Goal: Task Accomplishment & Management: Manage account settings

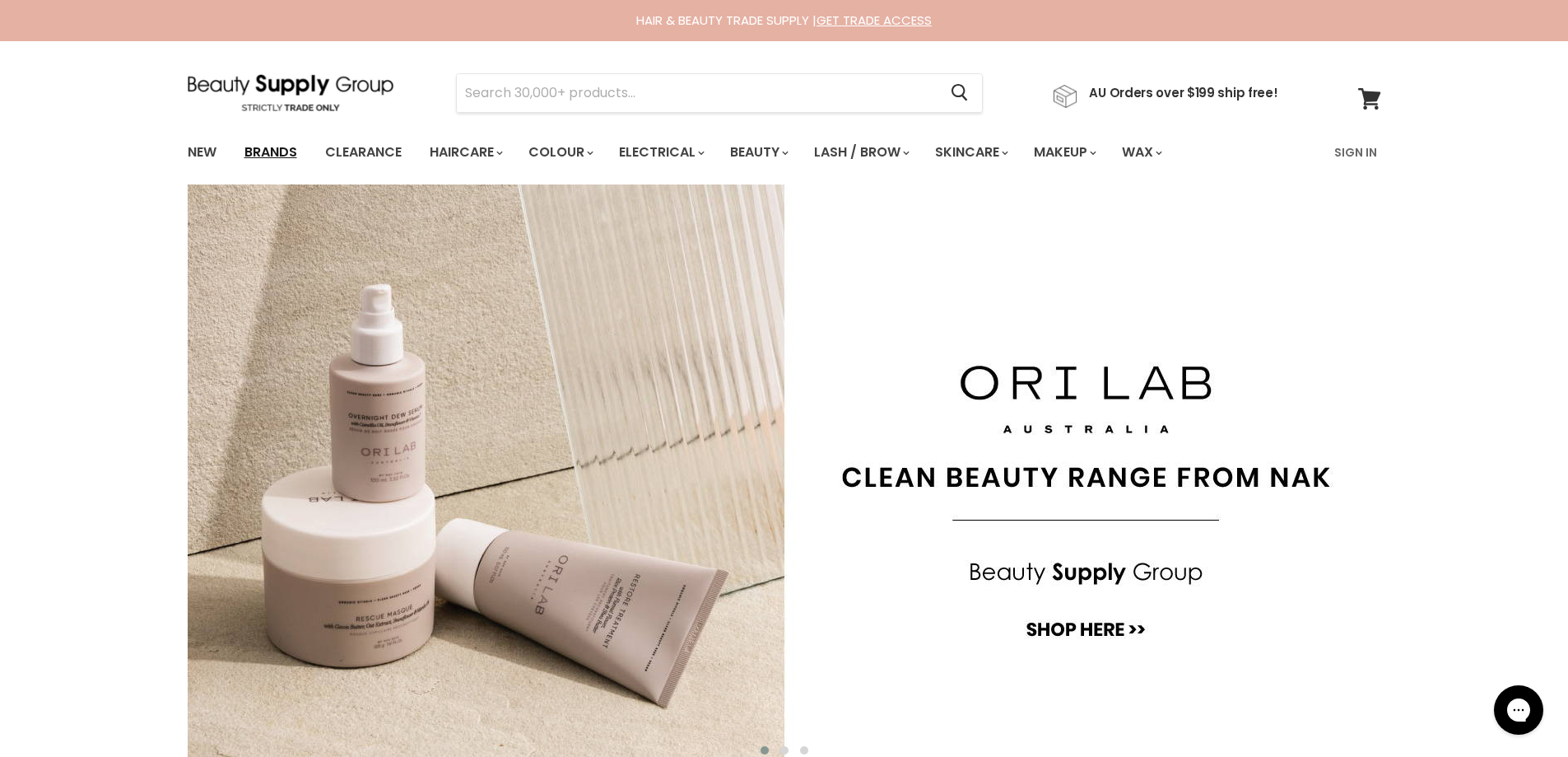
click at [289, 153] on link "Brands" at bounding box center [270, 152] width 77 height 34
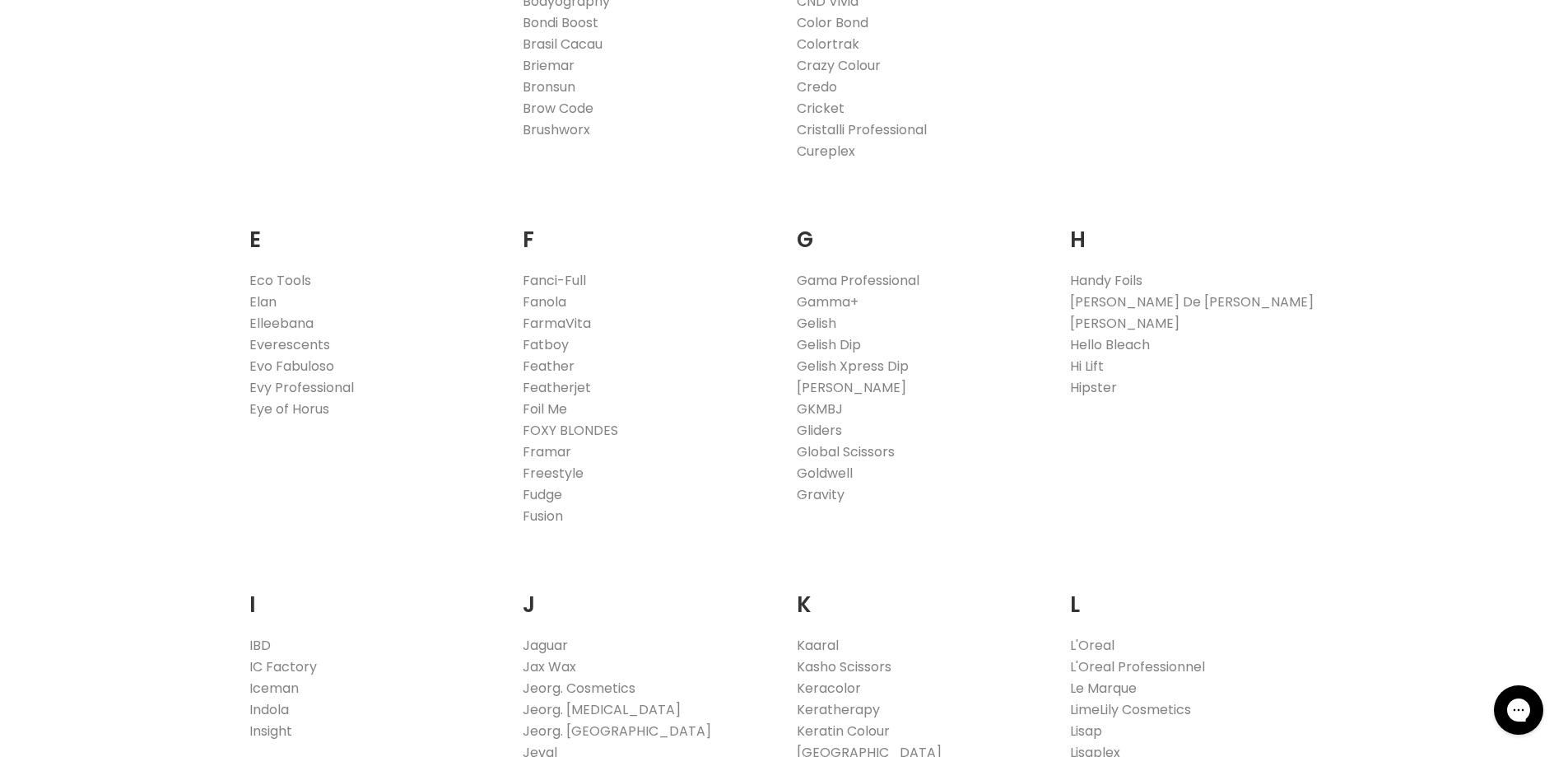
scroll to position [1236, 0]
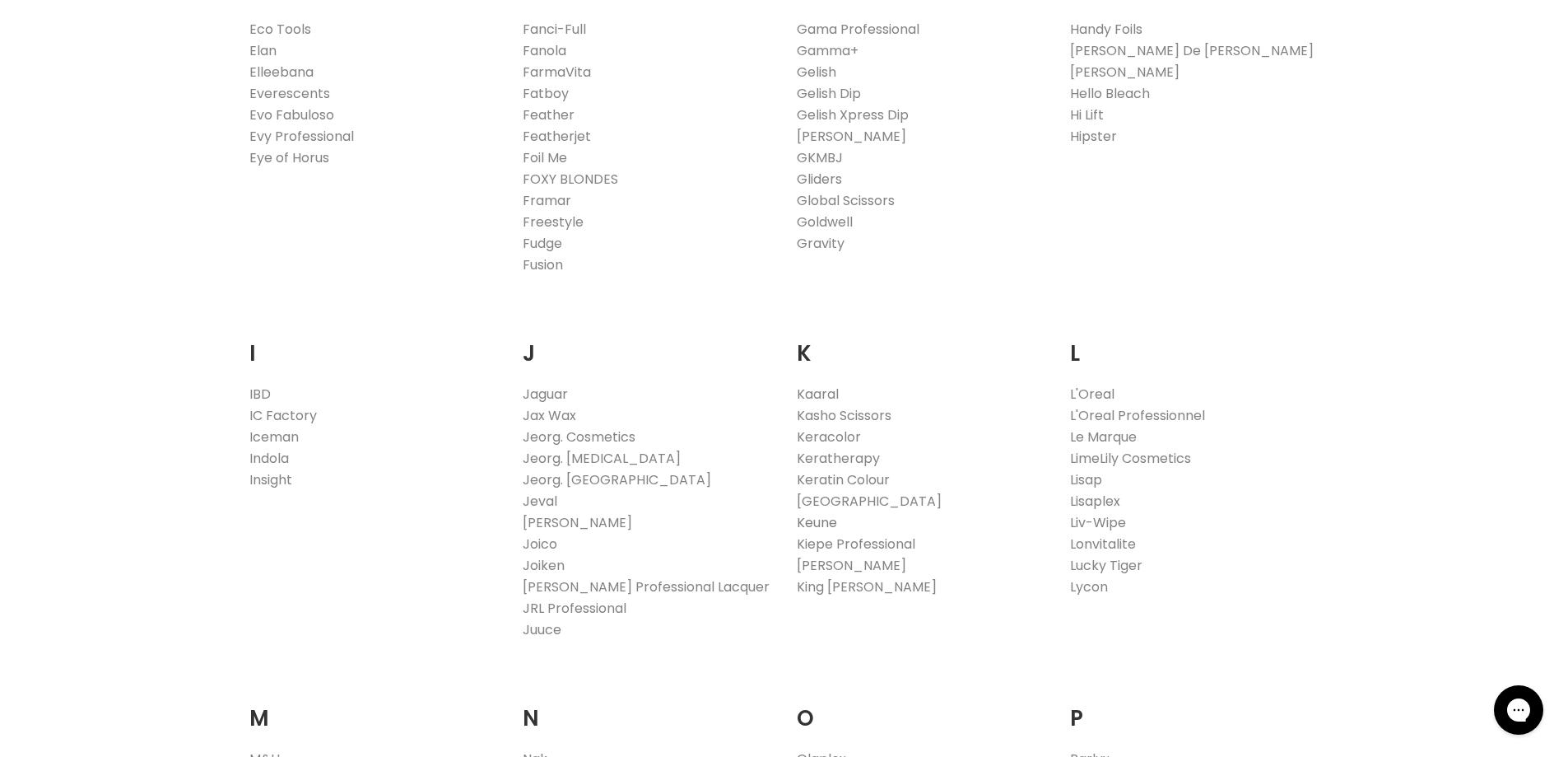
click at [803, 521] on link "Keune" at bounding box center [816, 522] width 40 height 19
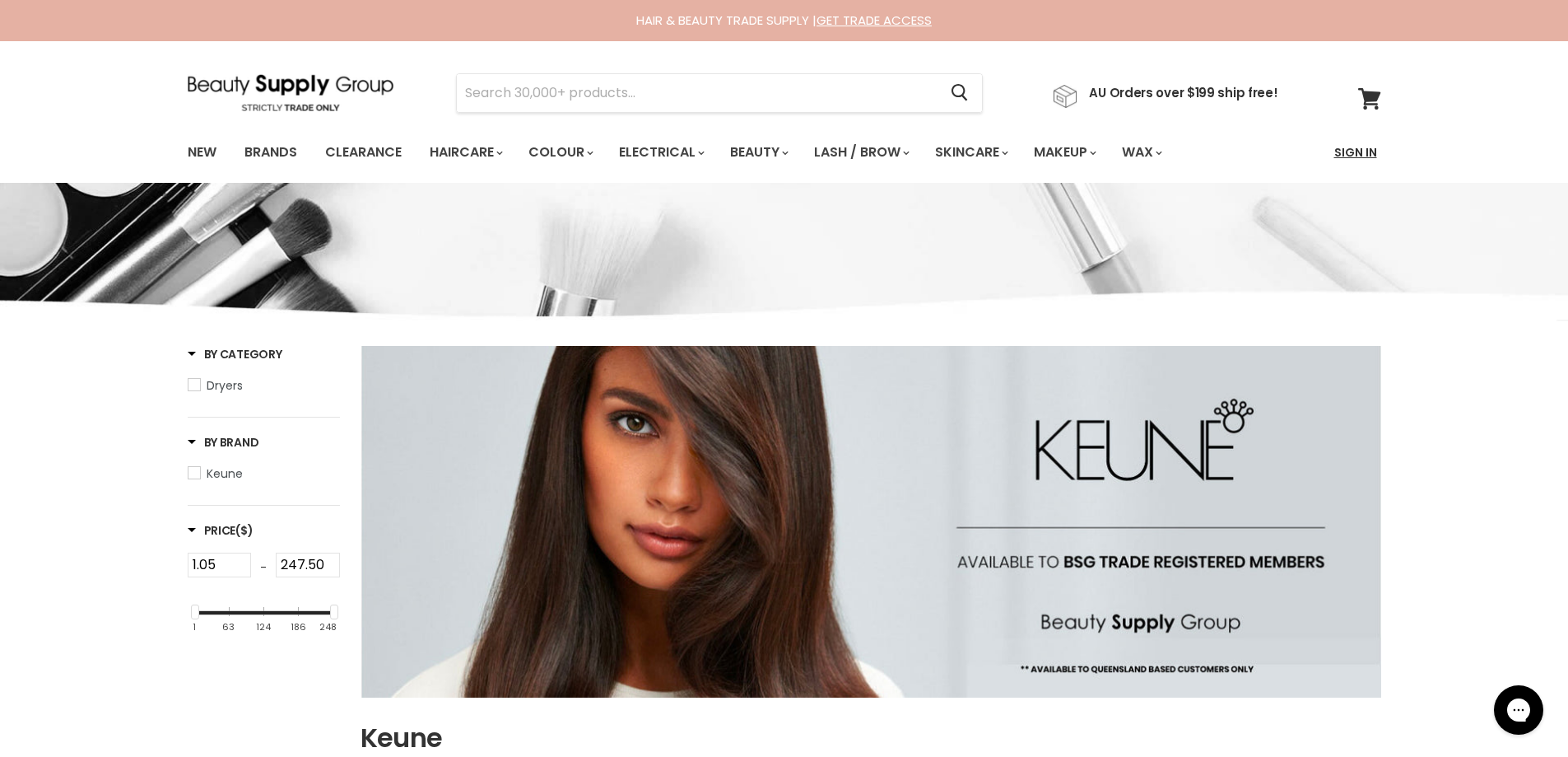
click at [1361, 147] on link "Sign In" at bounding box center [1356, 152] width 63 height 34
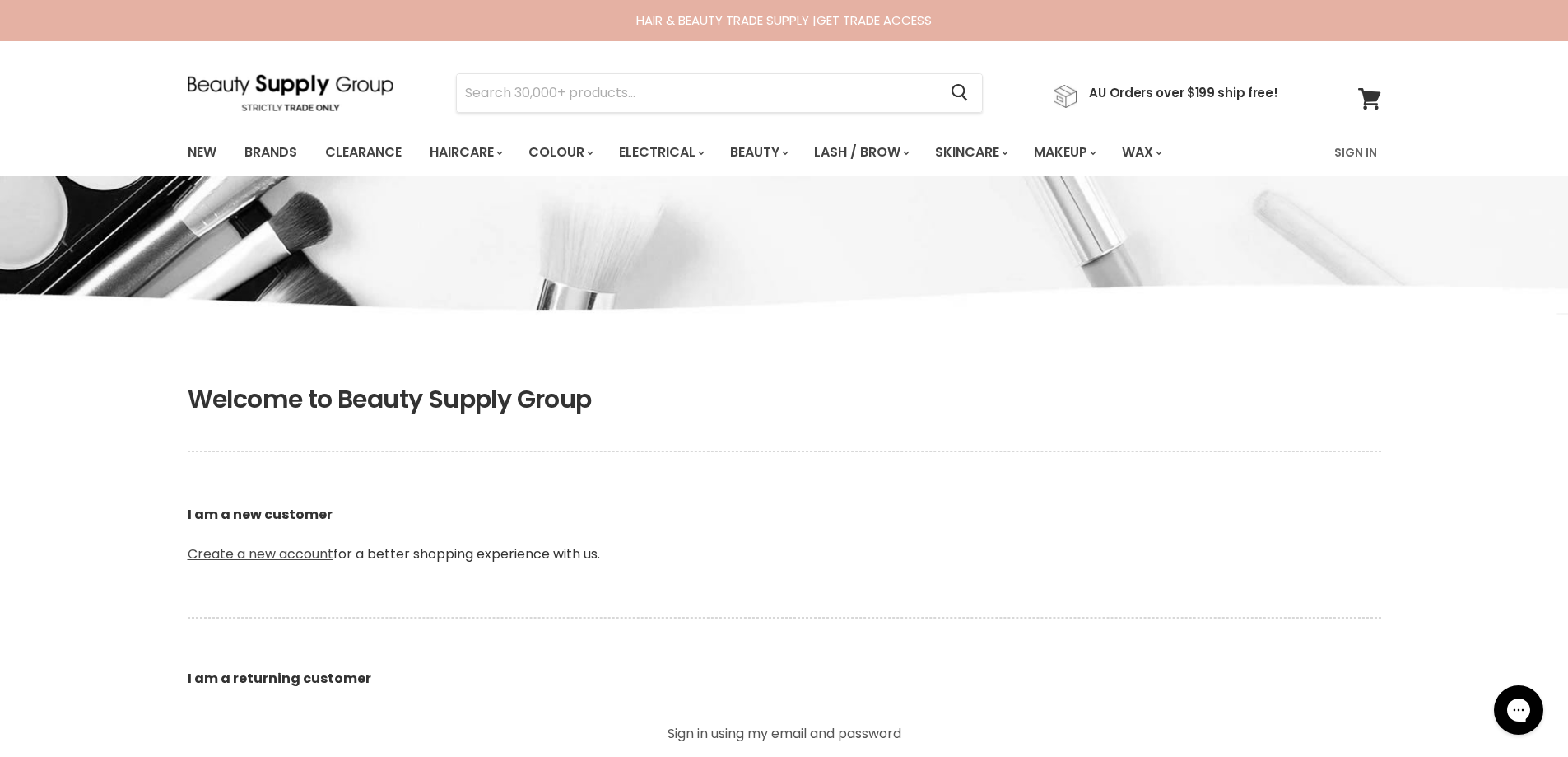
click at [257, 562] on link "Create a new account" at bounding box center [260, 553] width 146 height 19
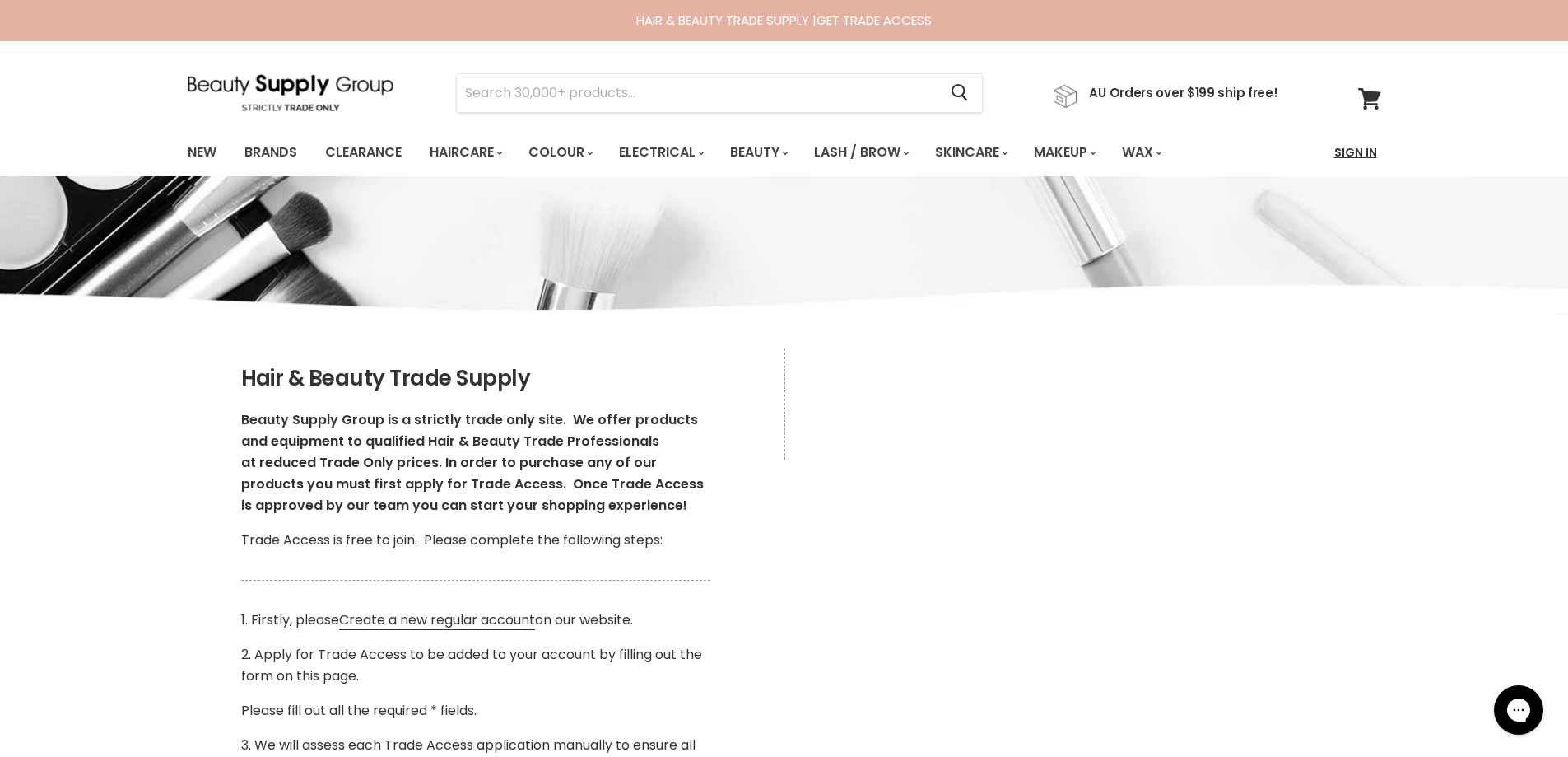
click at [1352, 153] on link "Sign In" at bounding box center [1356, 152] width 63 height 34
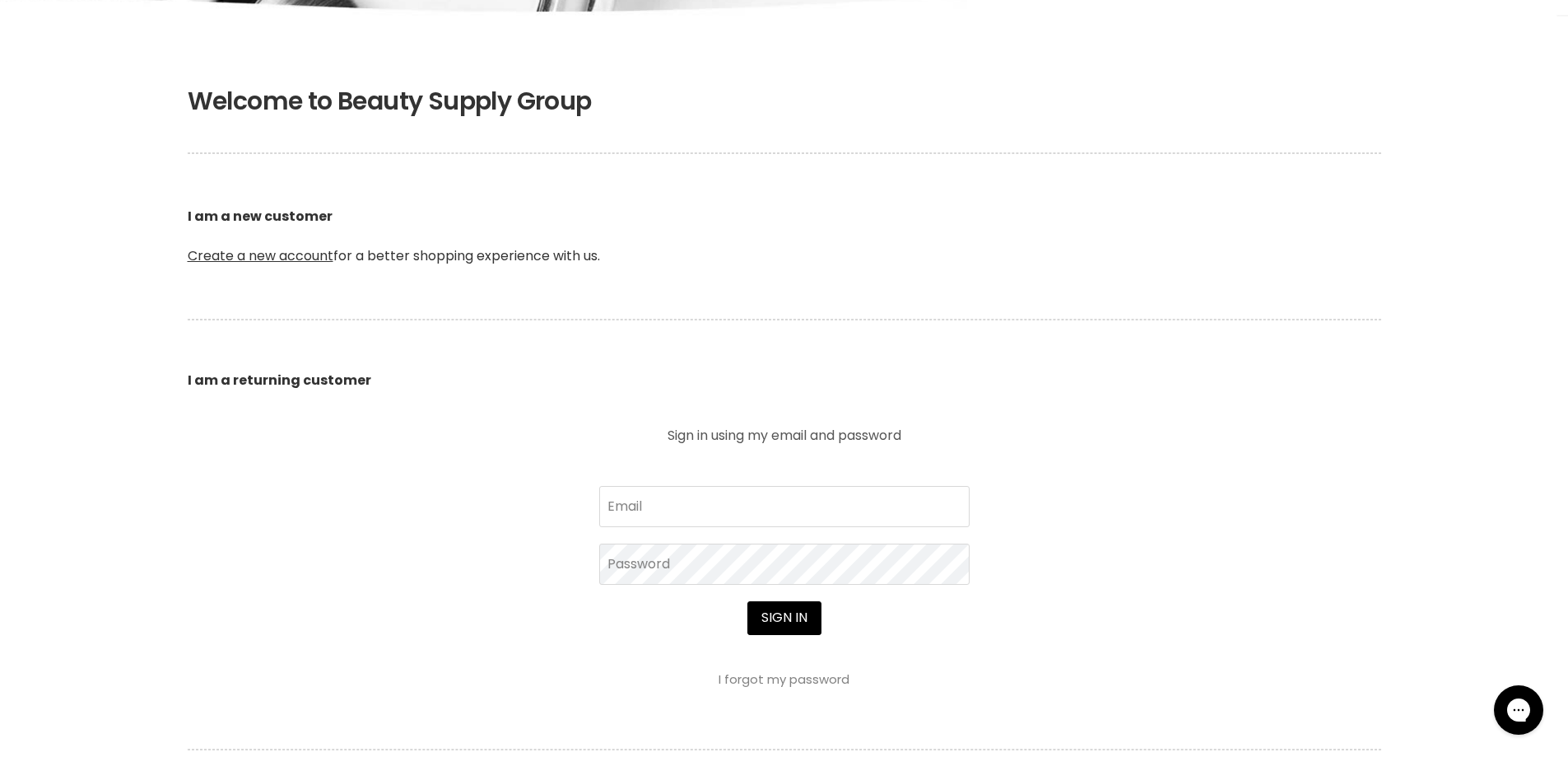
scroll to position [329, 0]
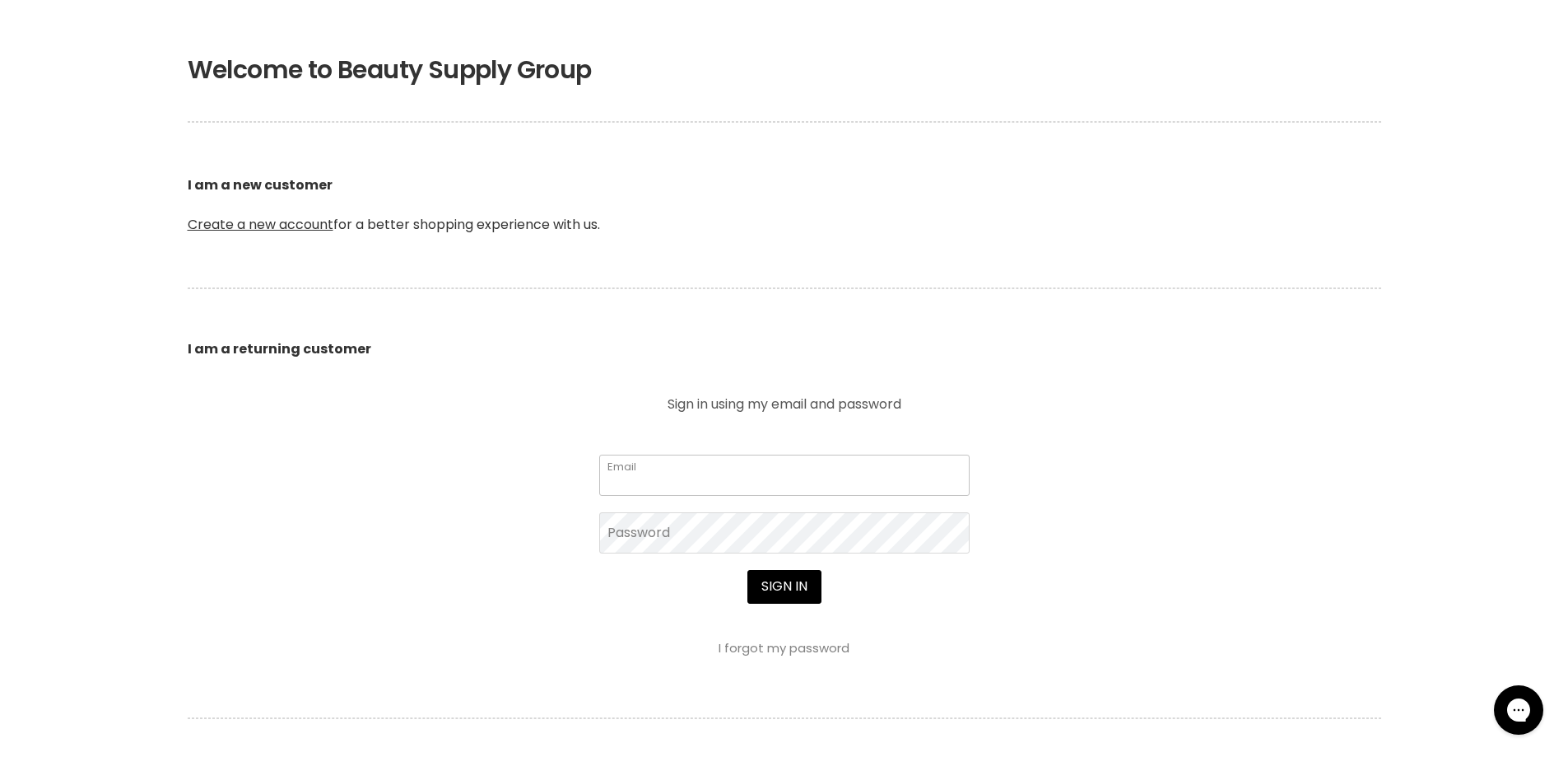
click at [648, 478] on input "Email" at bounding box center [784, 475] width 370 height 41
click at [655, 468] on input "Email" at bounding box center [784, 475] width 370 height 41
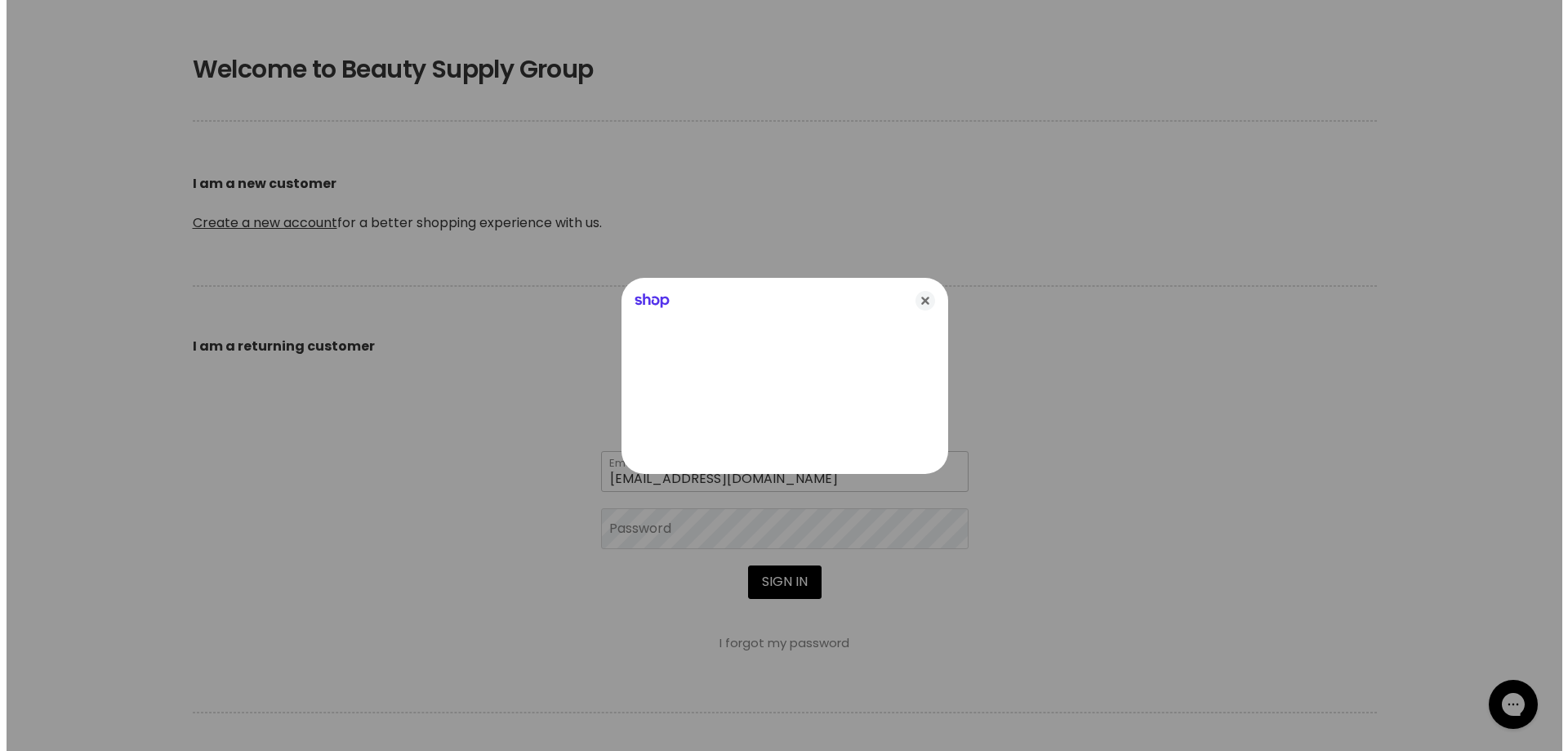
scroll to position [327, 0]
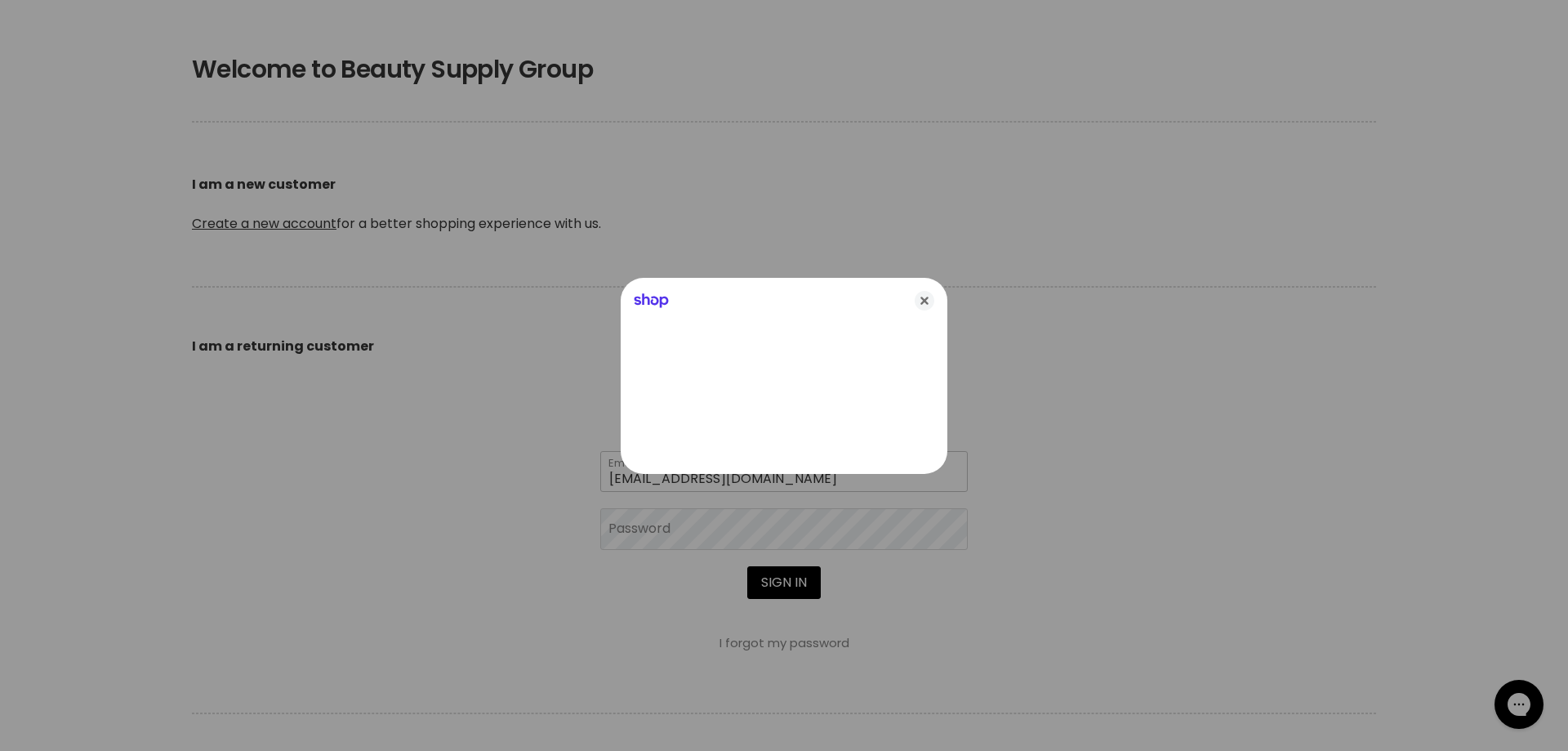
type input "english.rachael@gmail.com"
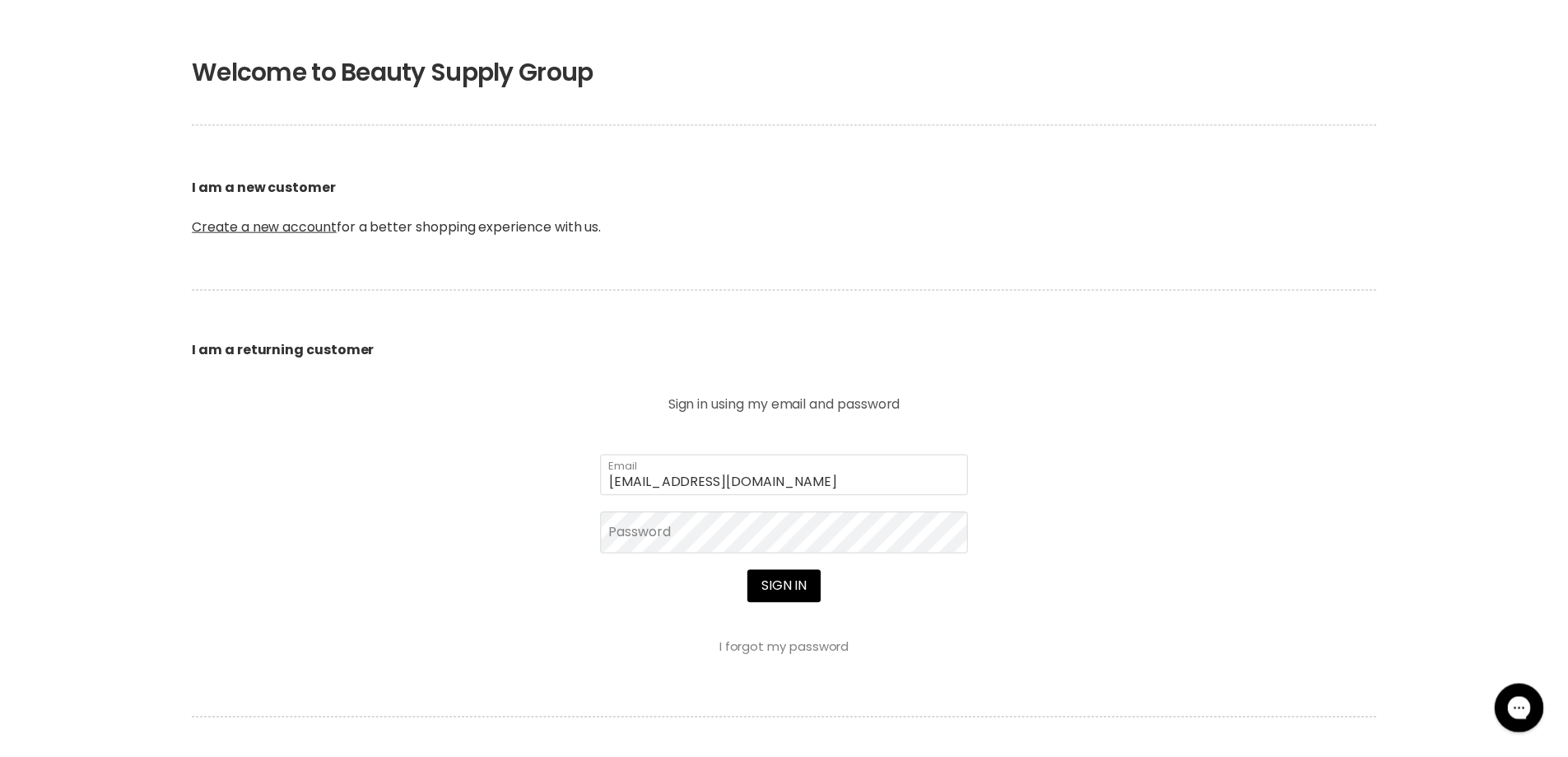
scroll to position [329, 0]
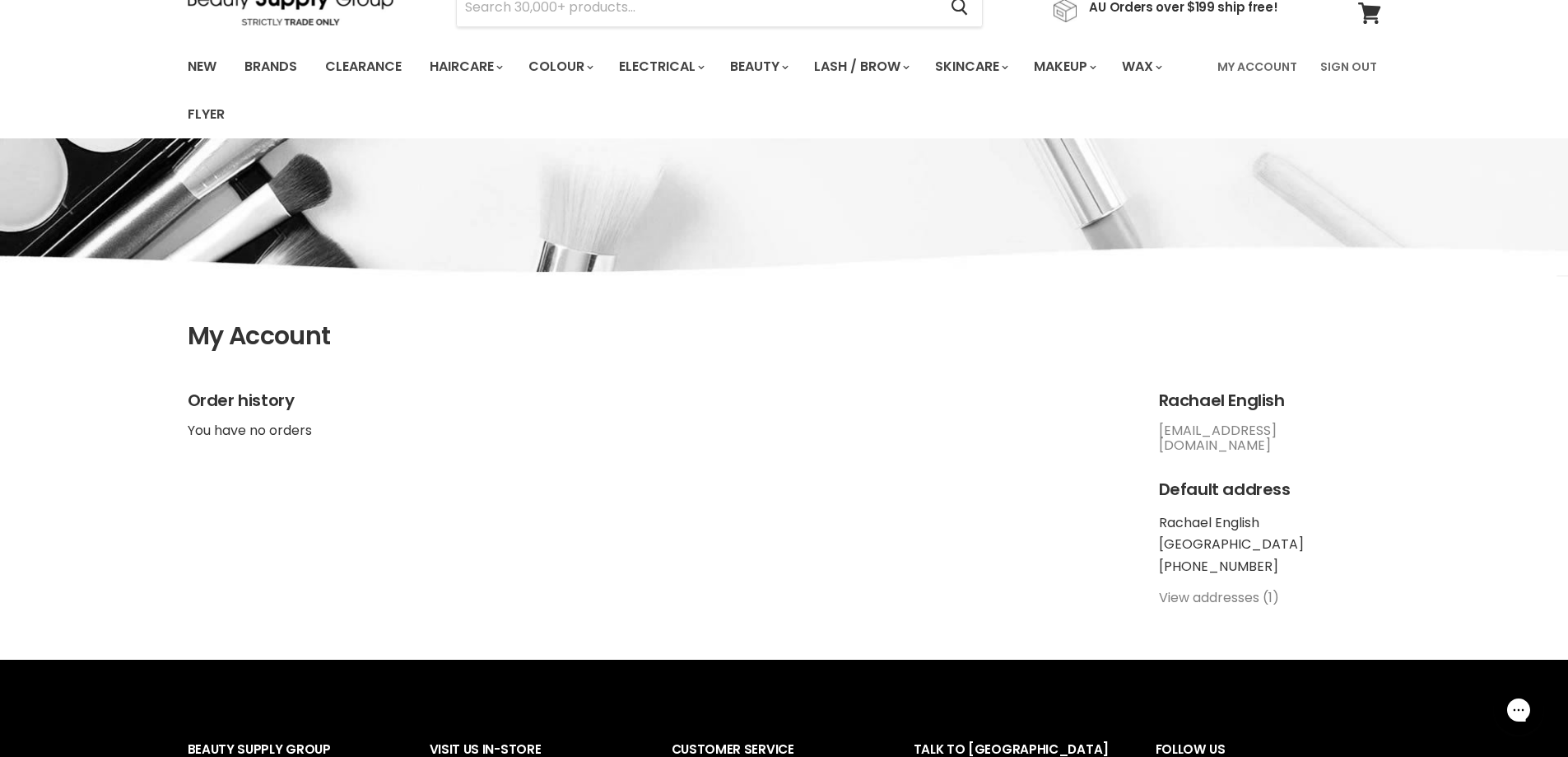
scroll to position [82, 0]
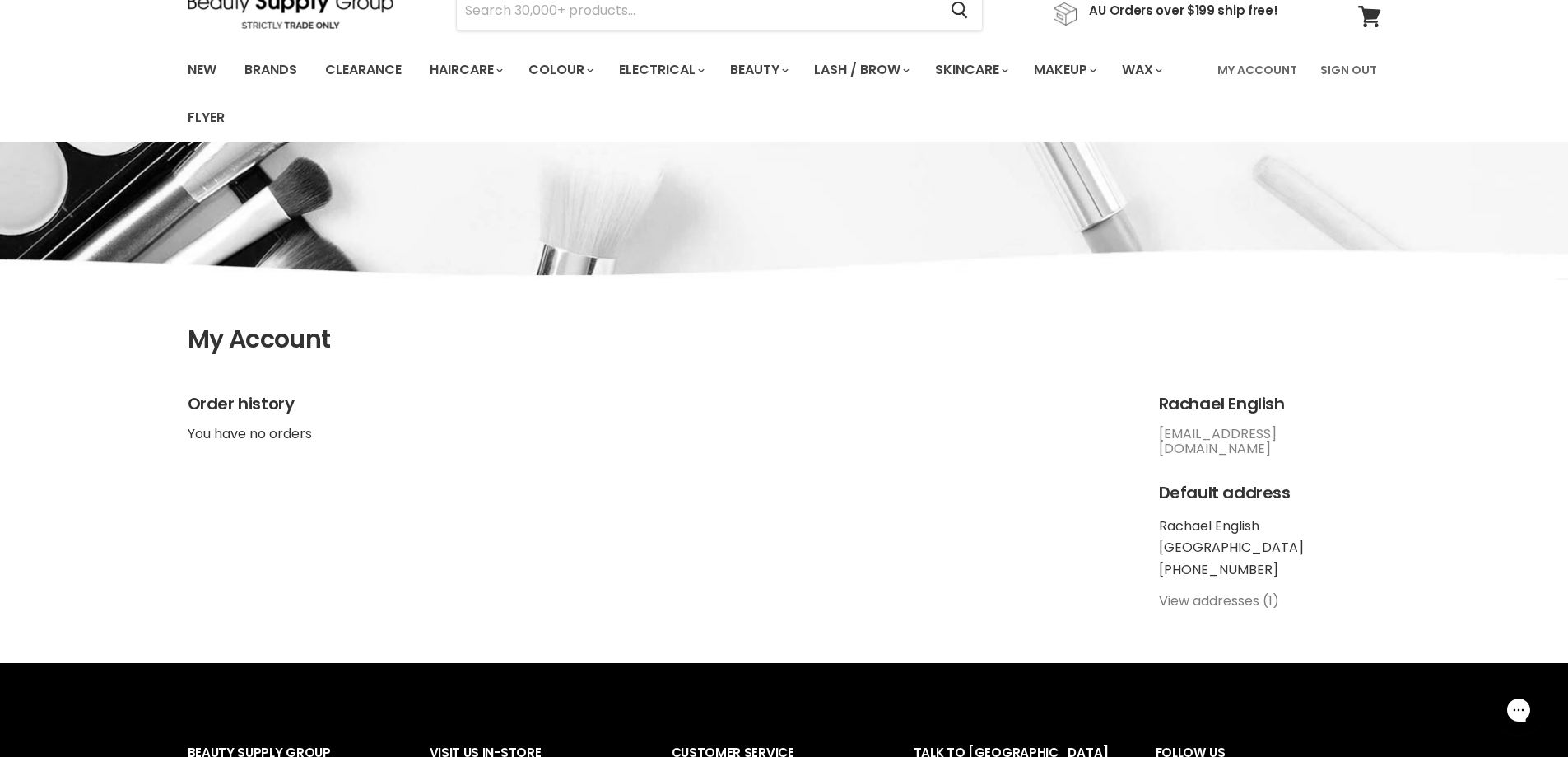
click at [1193, 591] on link "View addresses (1)" at bounding box center [1219, 600] width 120 height 19
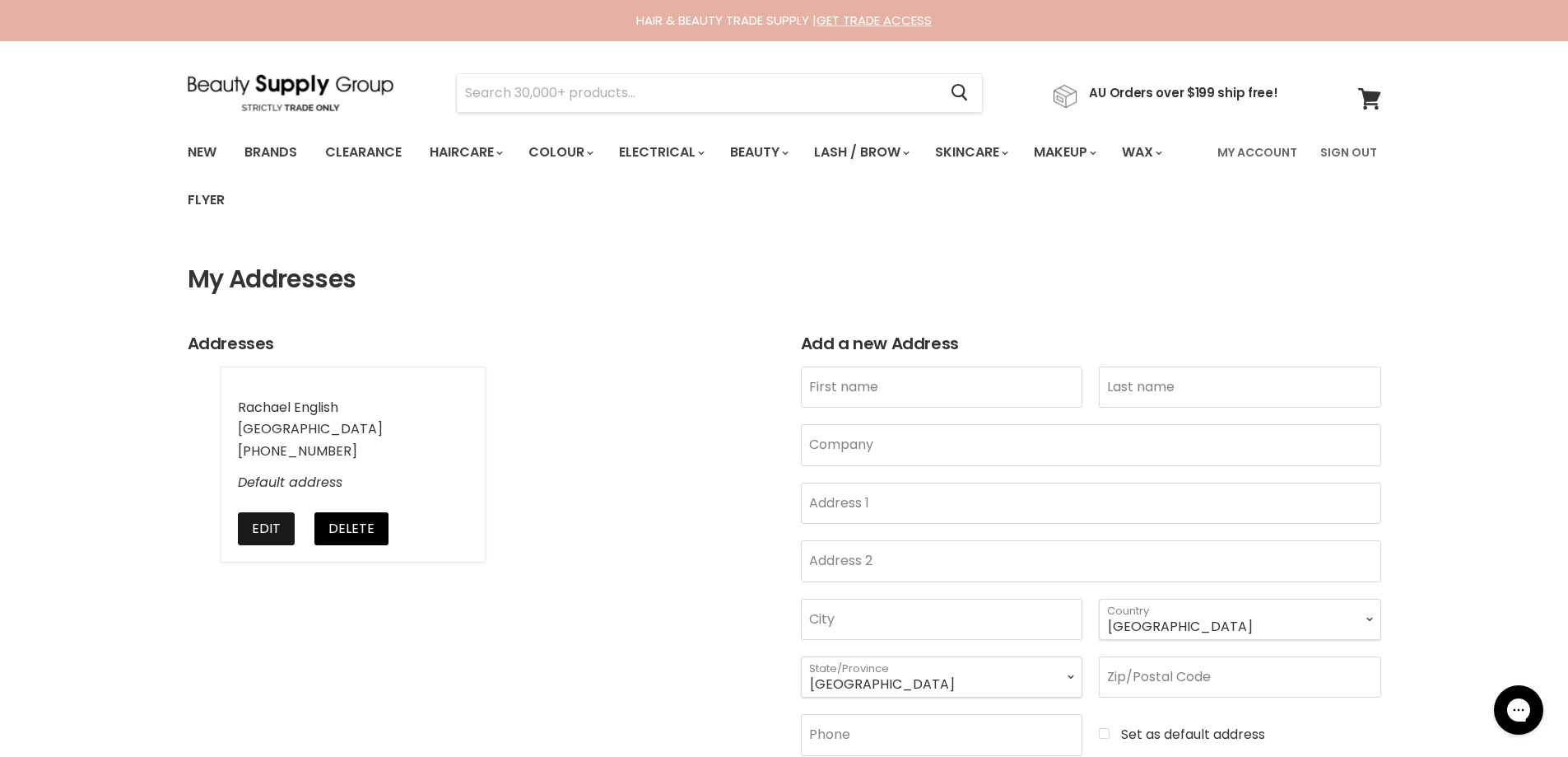
click at [255, 526] on button "Edit" at bounding box center [266, 529] width 57 height 33
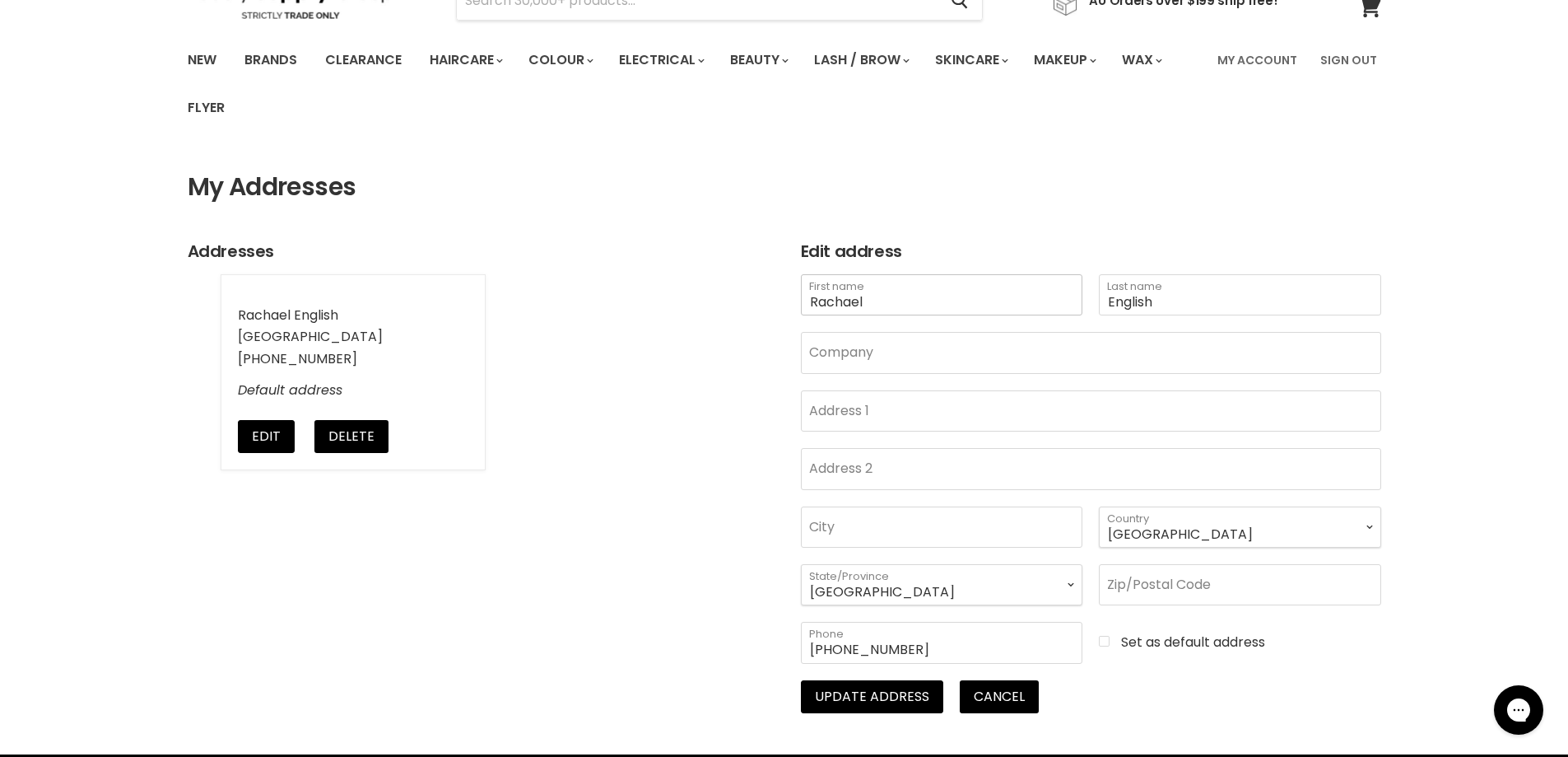
scroll to position [247, 0]
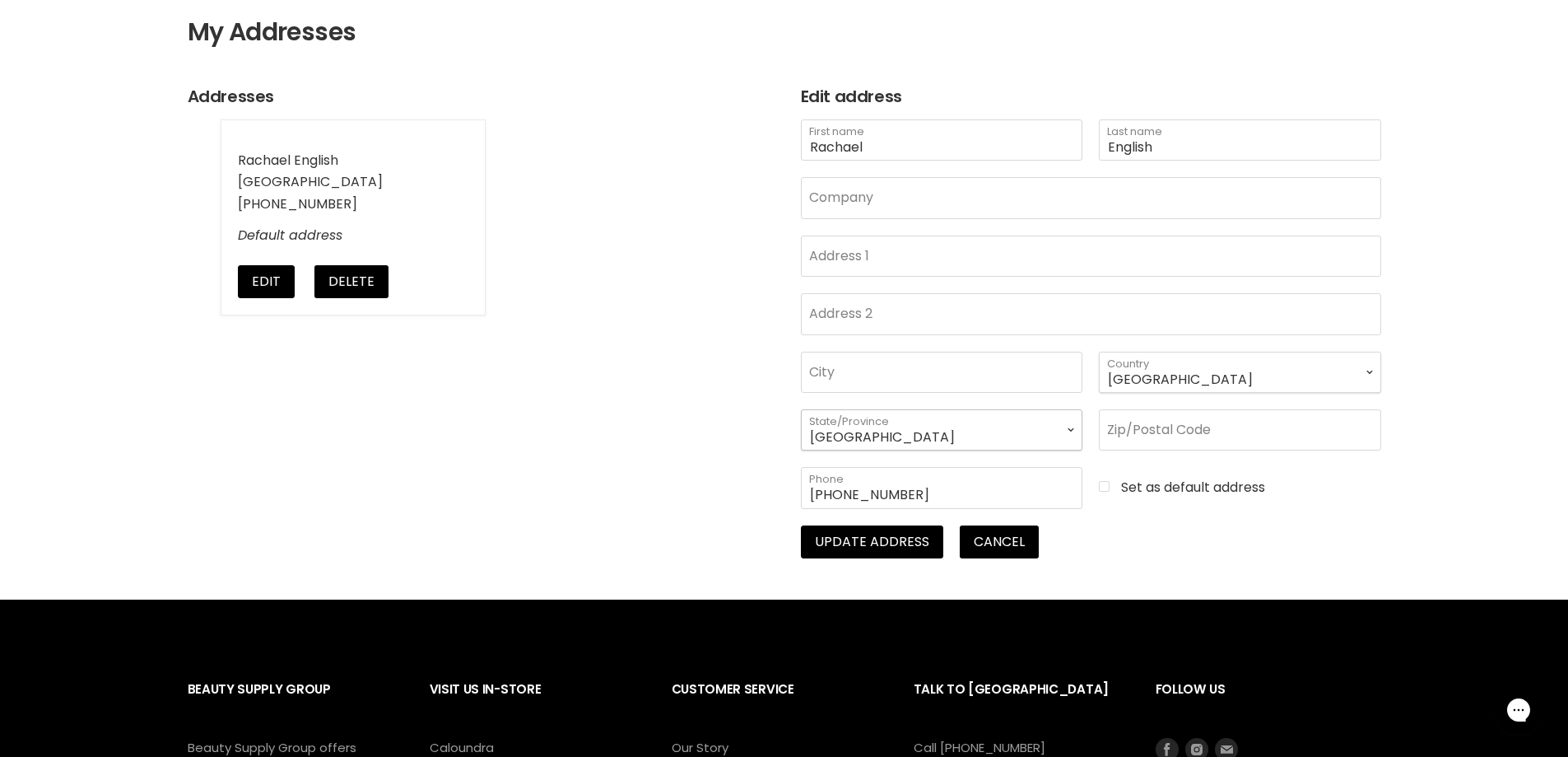
click at [862, 425] on select "Australian Capital Territory New South Wales Northern Territory Queensland Sout…" at bounding box center [942, 430] width 282 height 41
select select "Queensland"
click at [801, 409] on select "Australian Capital Territory New South Wales Northern Territory Queensland Sout…" at bounding box center [942, 430] width 282 height 41
click at [897, 548] on button "Update address" at bounding box center [871, 543] width 142 height 33
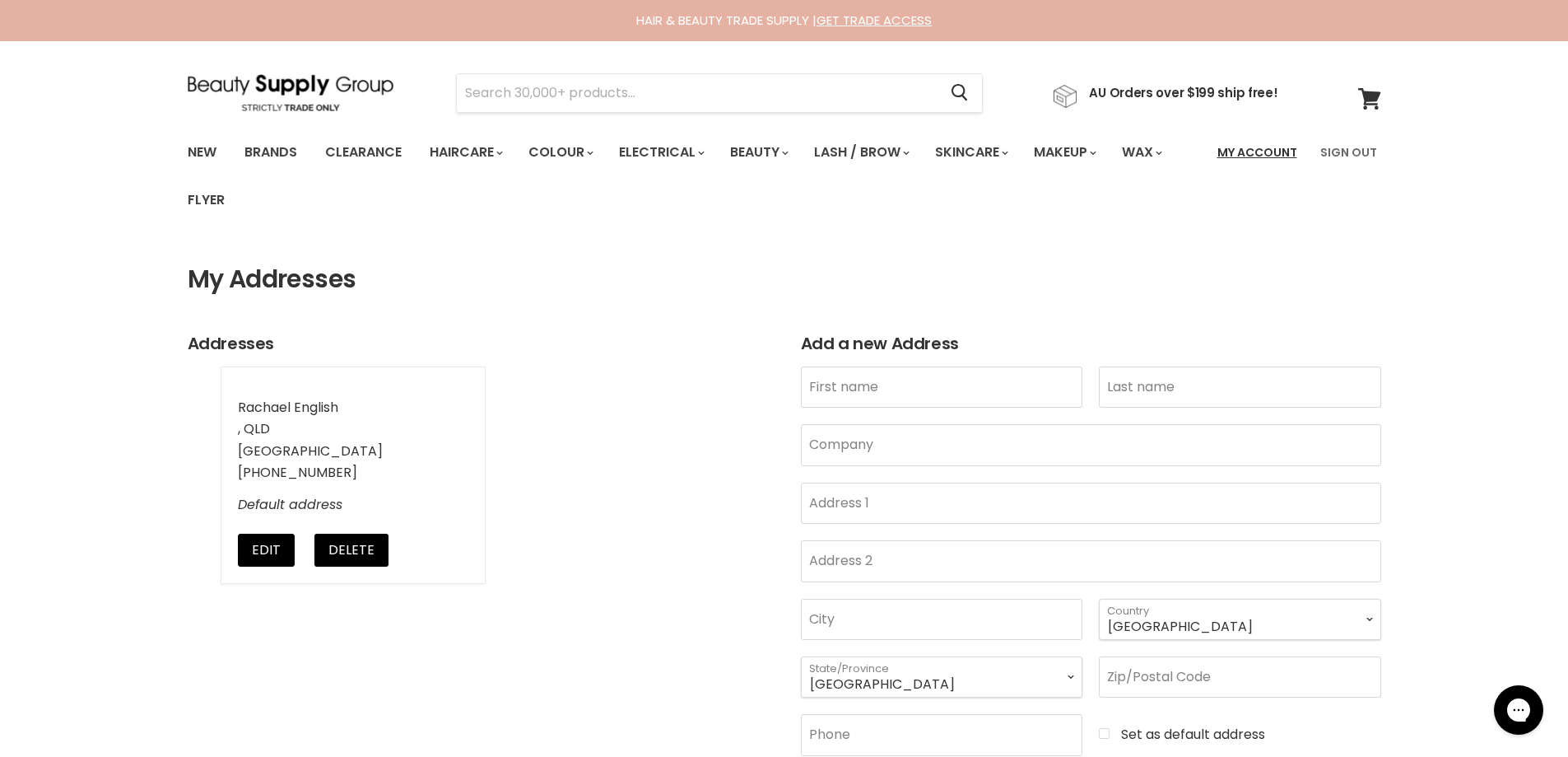
click at [1245, 148] on link "My Account" at bounding box center [1258, 152] width 100 height 34
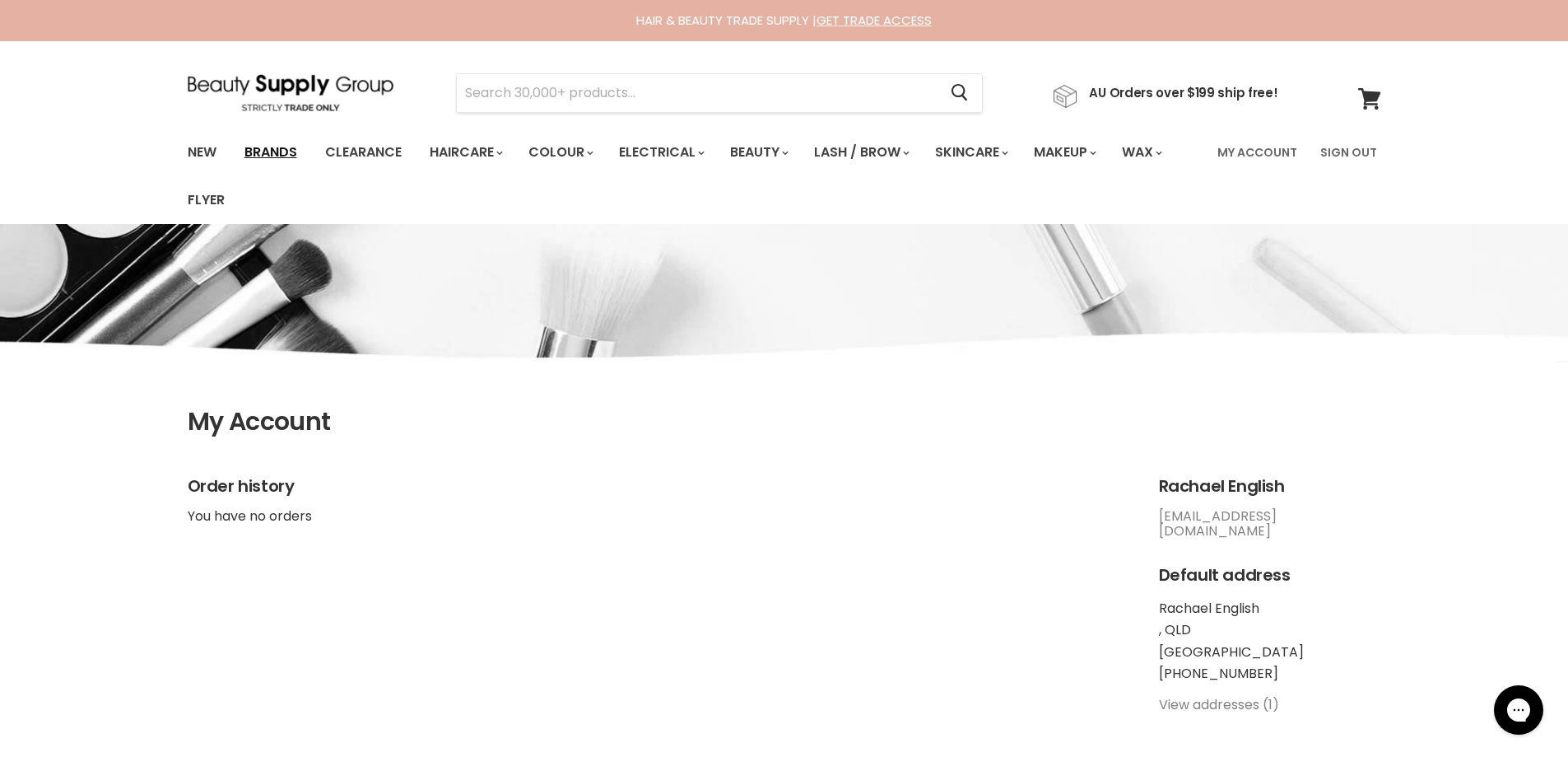
click at [276, 155] on link "Brands" at bounding box center [270, 152] width 77 height 34
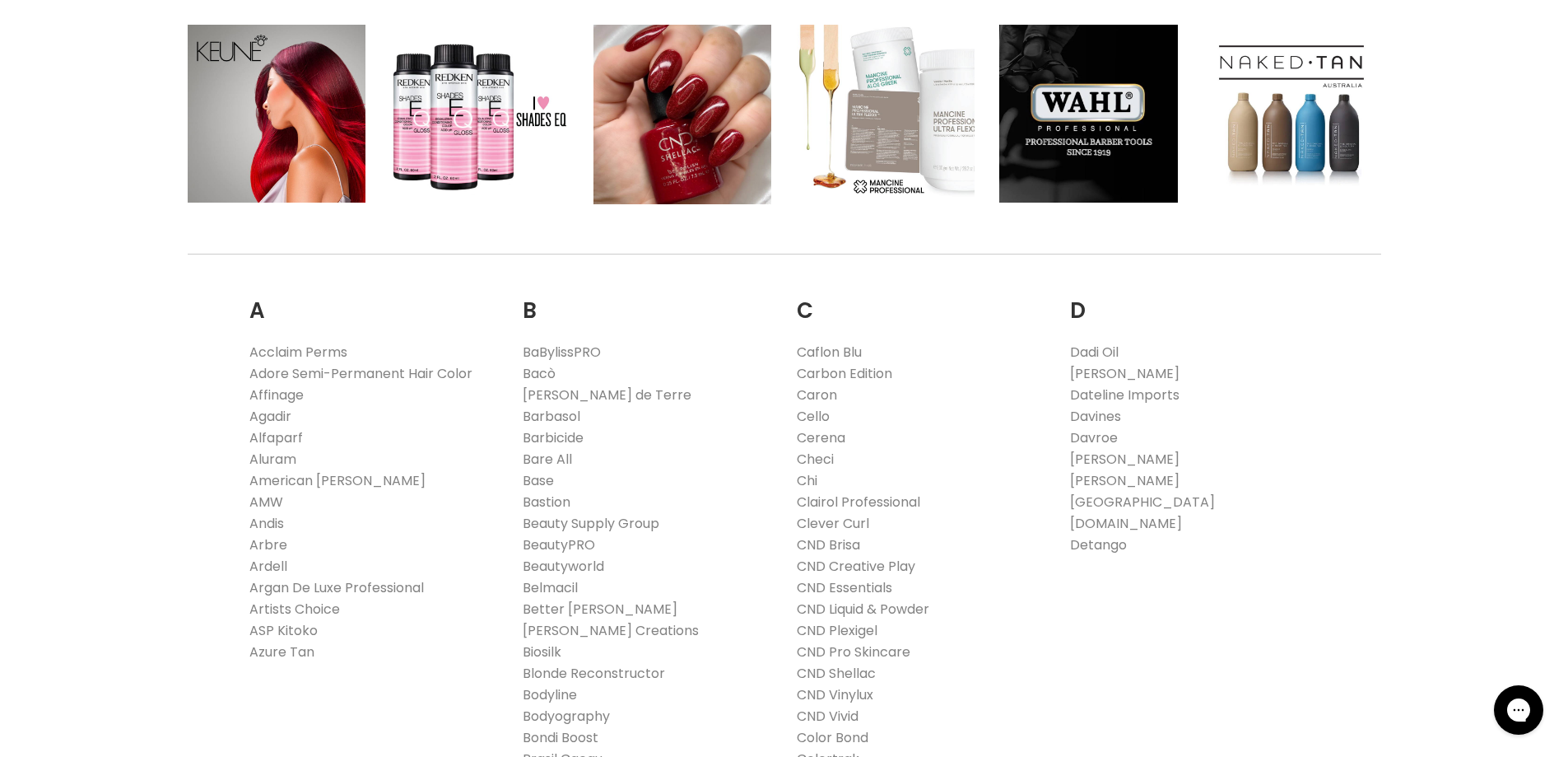
scroll to position [329, 0]
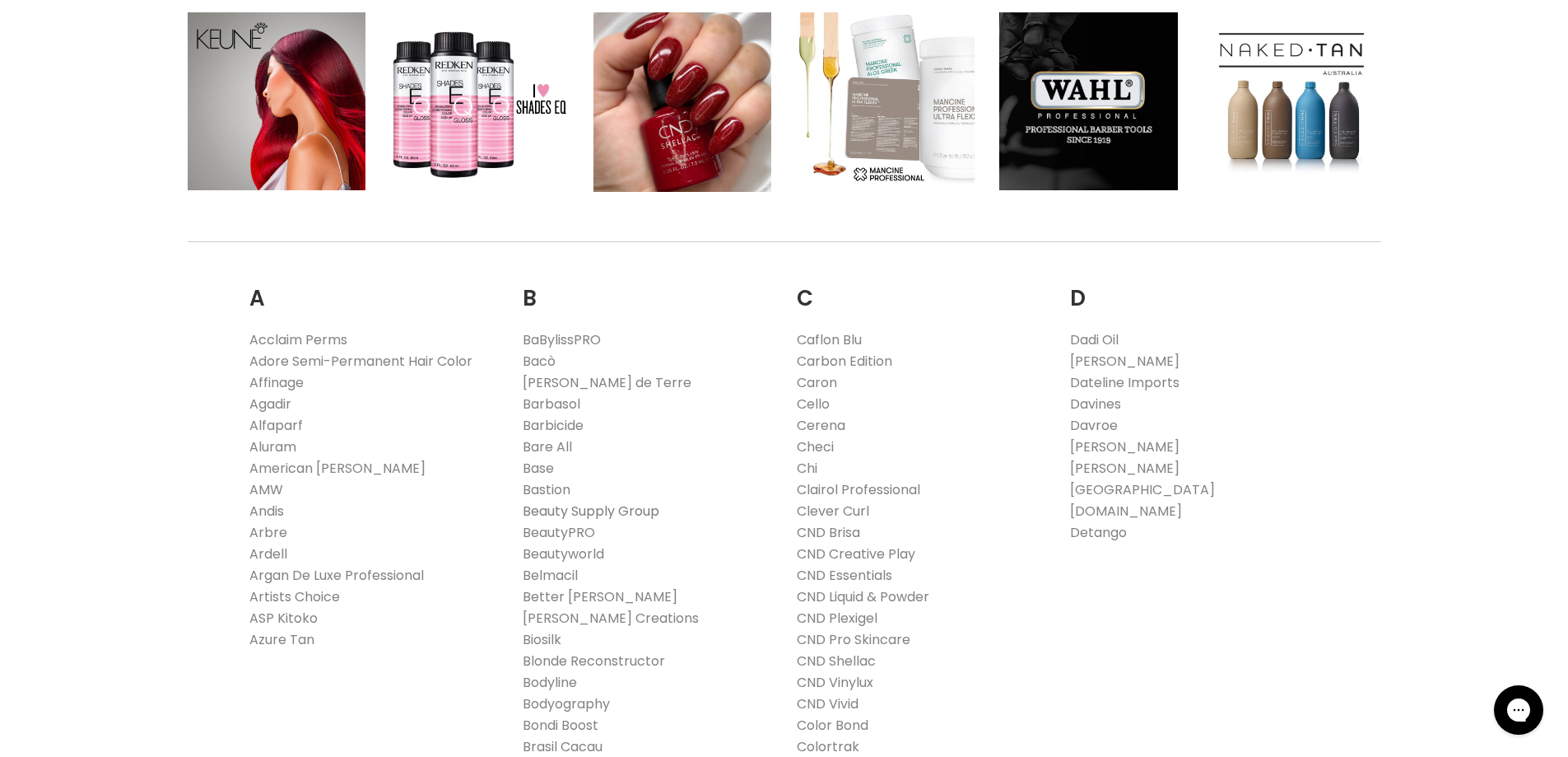
click at [576, 509] on link "Beauty Supply Group" at bounding box center [591, 510] width 137 height 19
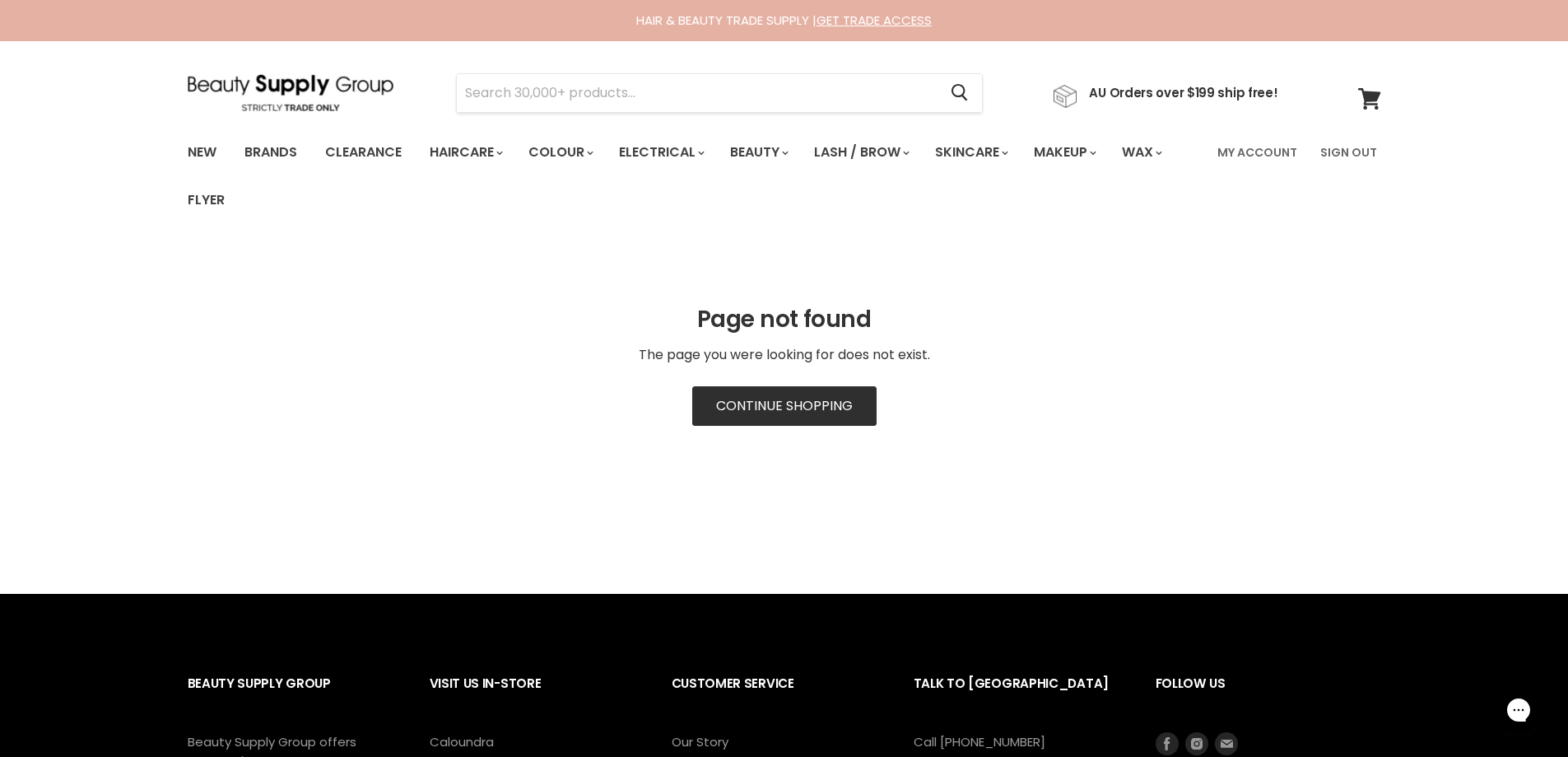
click at [745, 415] on link "Continue Shopping" at bounding box center [784, 405] width 184 height 39
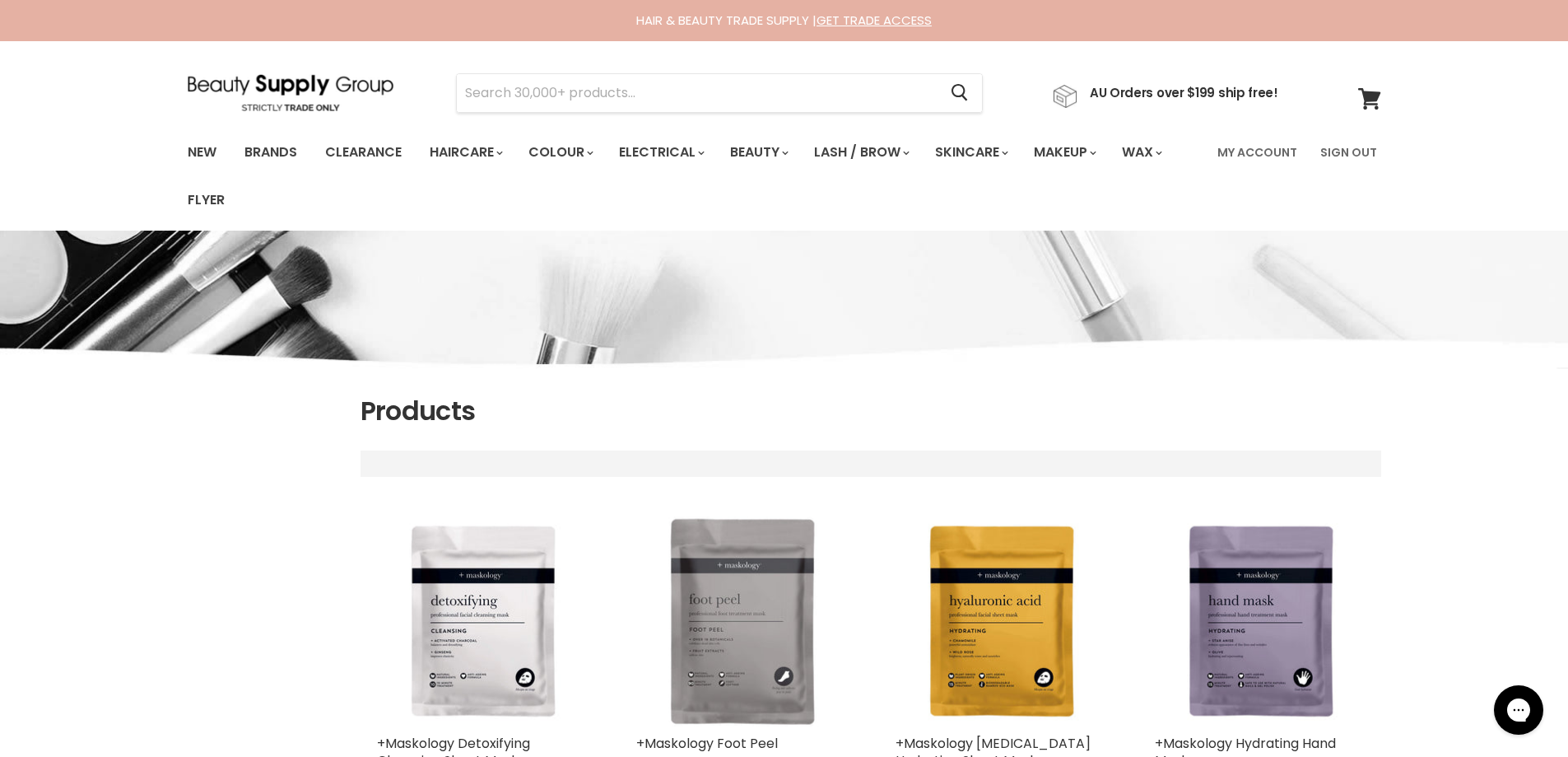
select select "title-ascending"
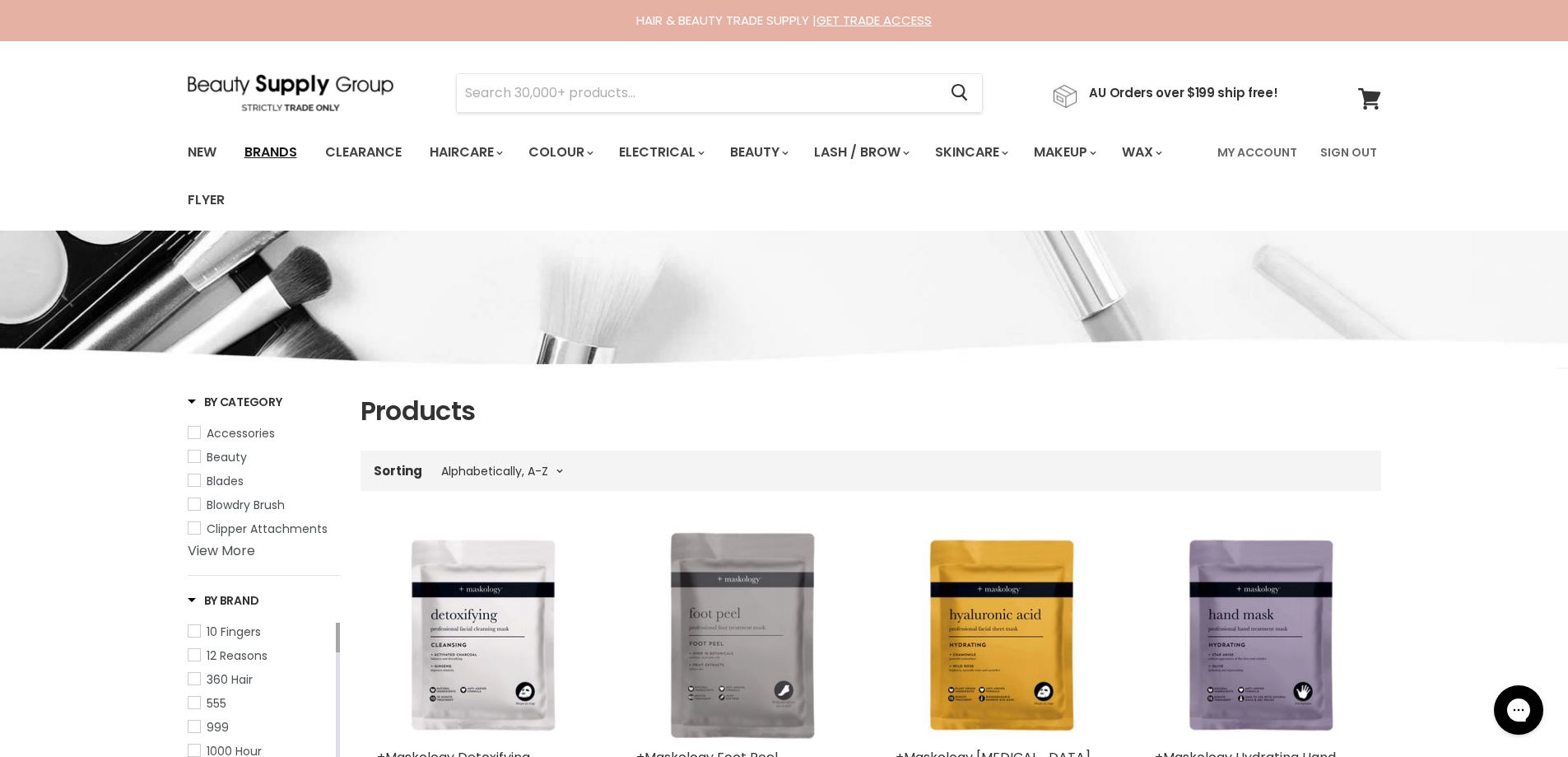
click at [263, 155] on link "Brands" at bounding box center [270, 152] width 77 height 34
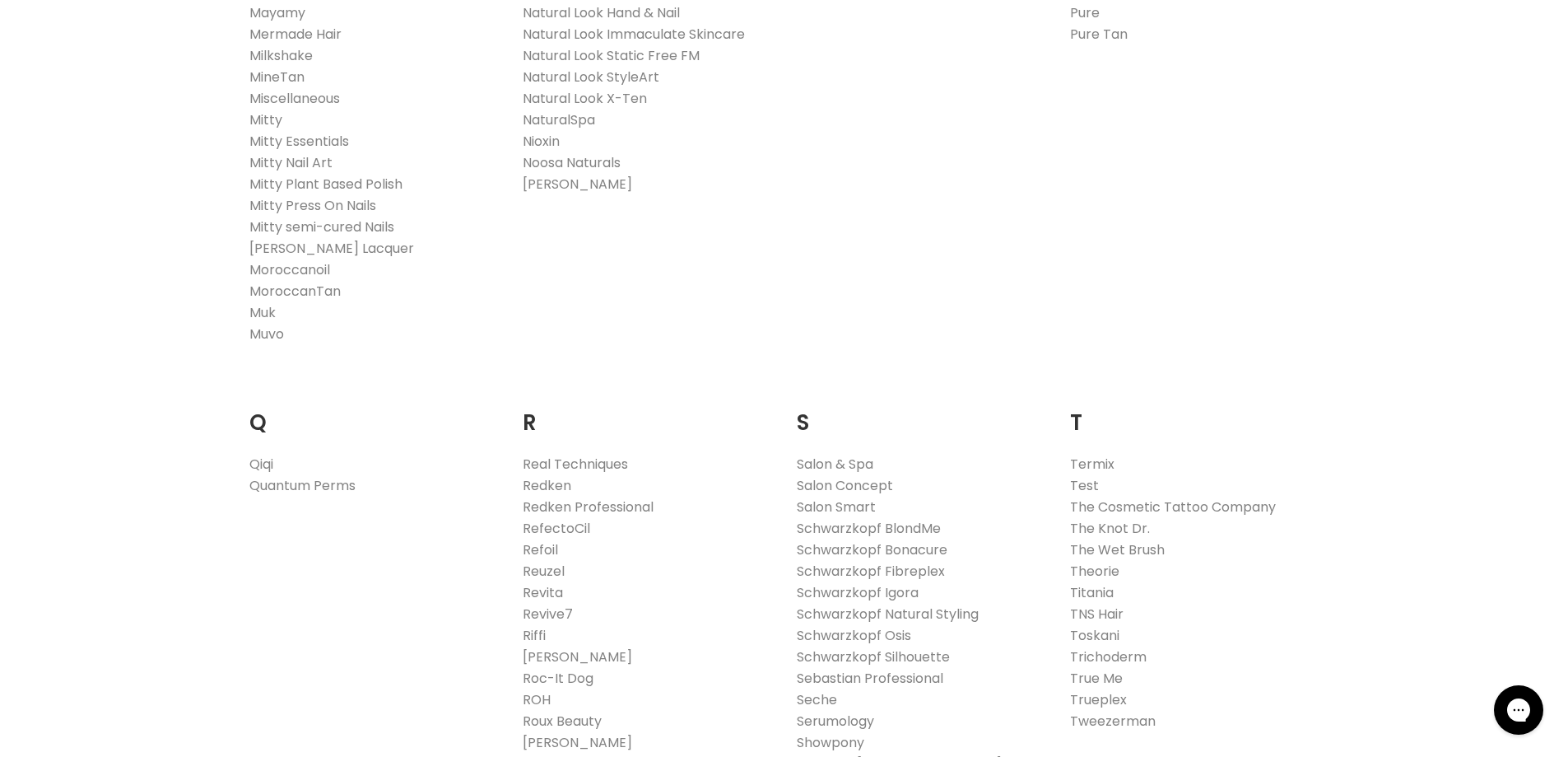
scroll to position [2224, 0]
click at [552, 481] on link "Redken" at bounding box center [547, 483] width 49 height 19
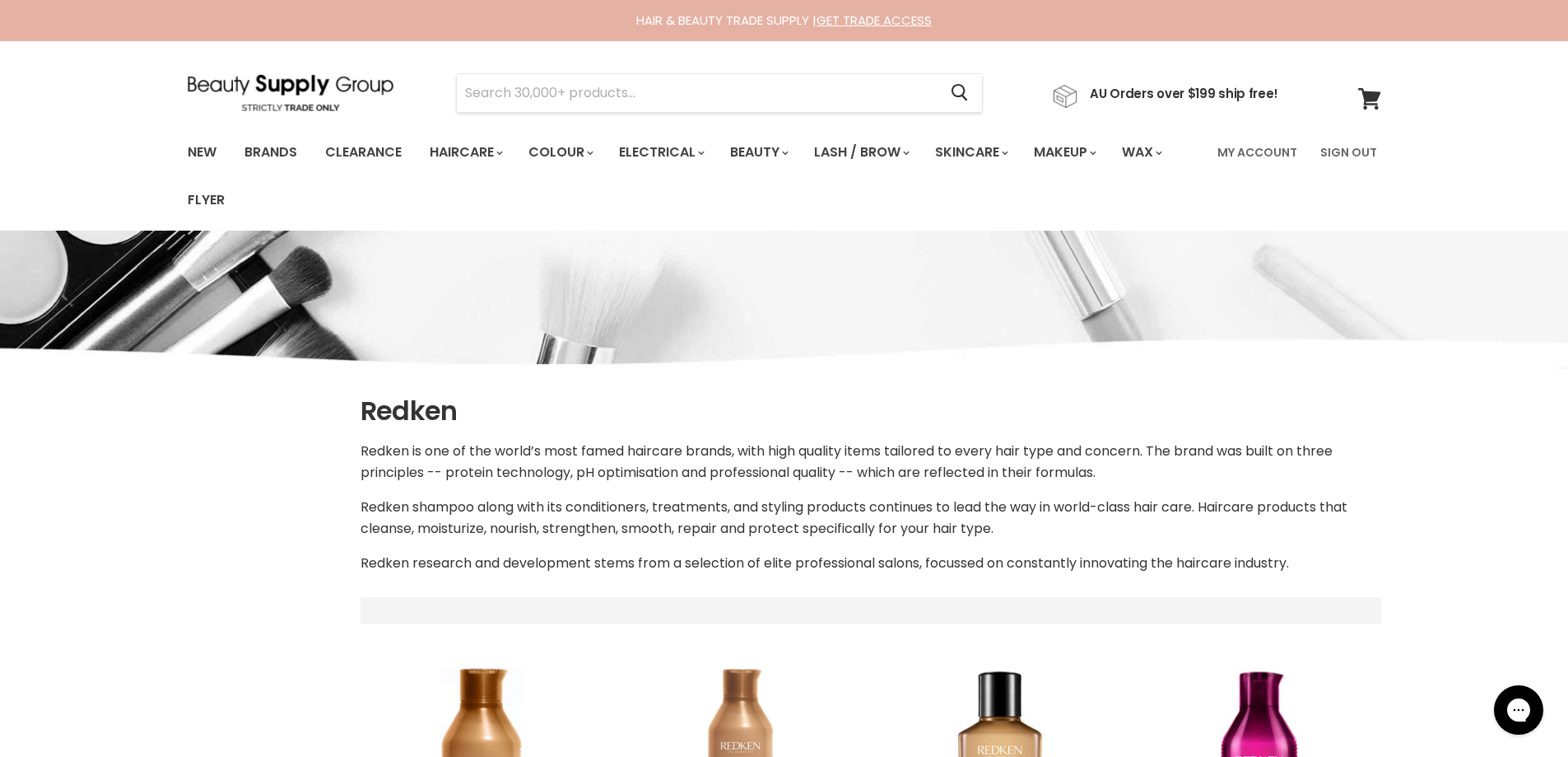
scroll to position [49, 0]
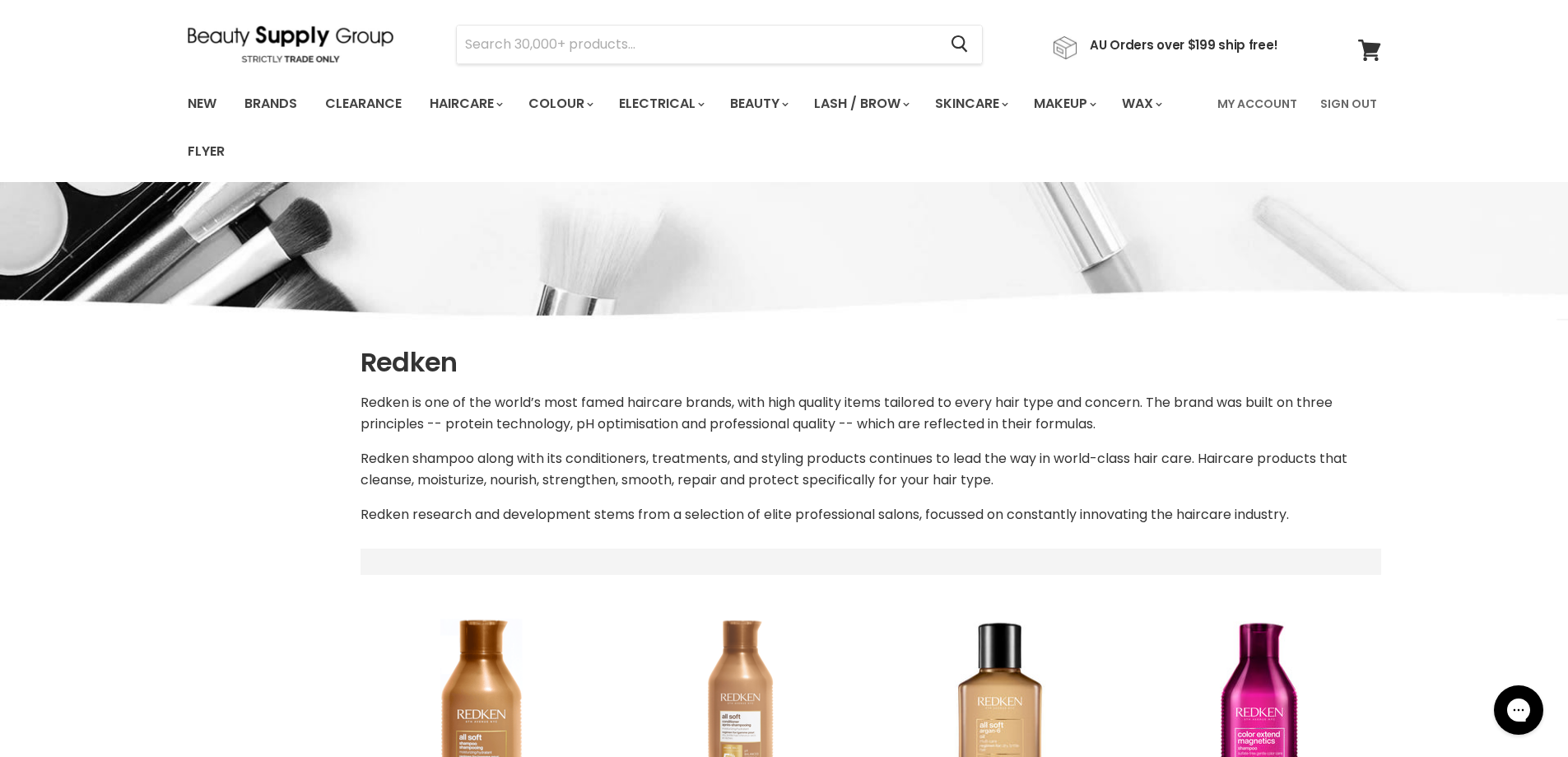
select select "manual"
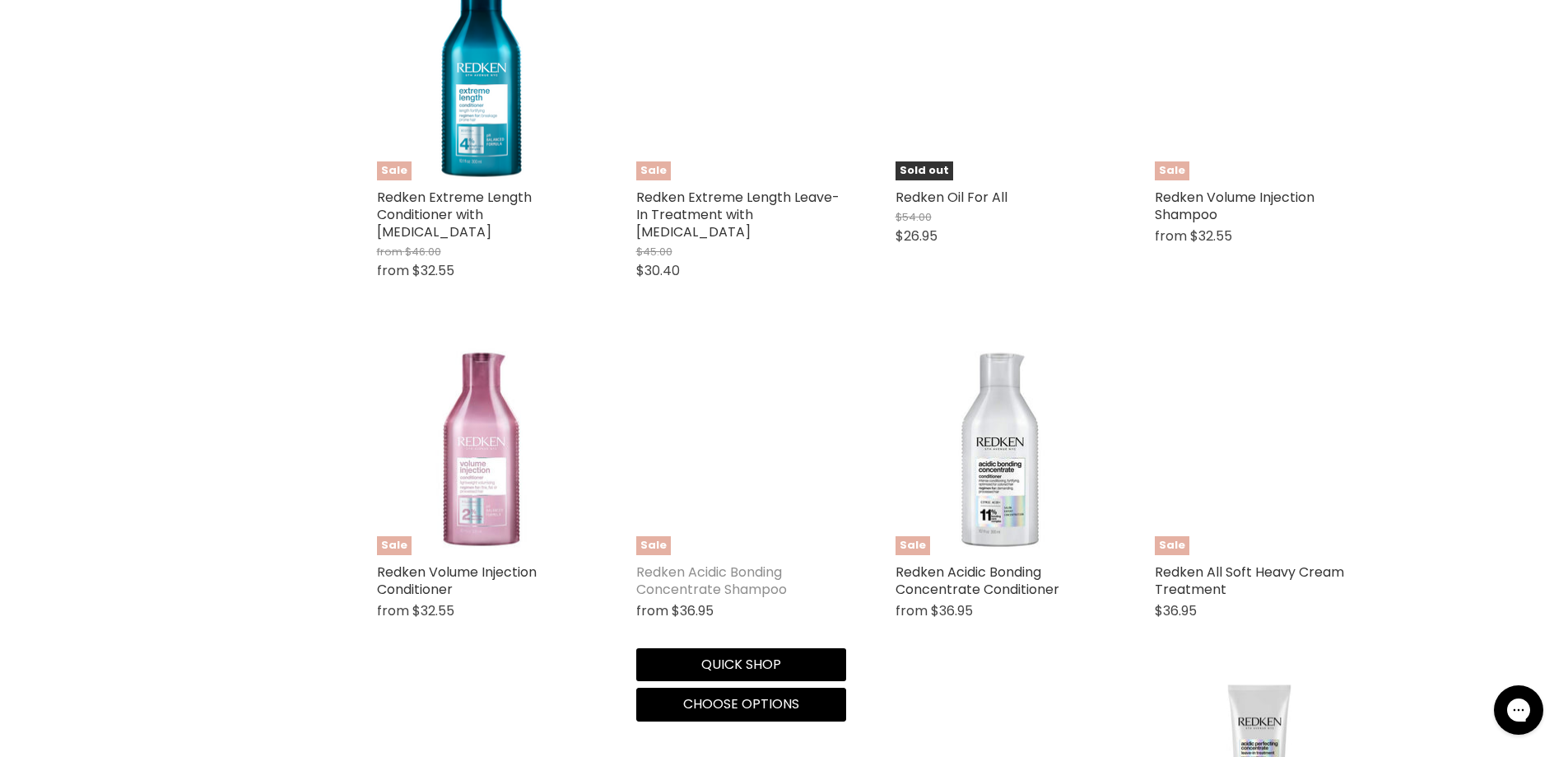
scroll to position [4365, 0]
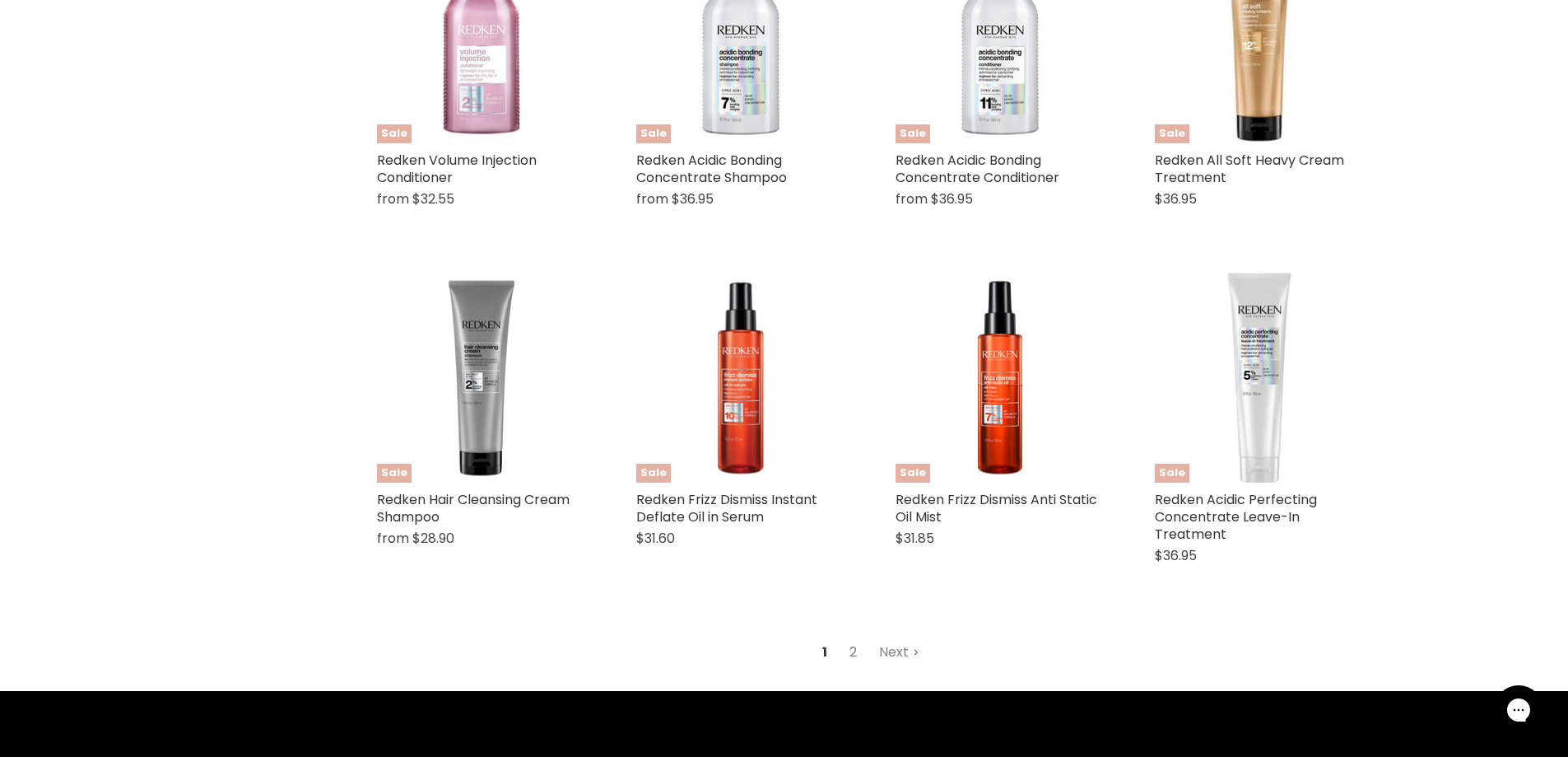
click at [848, 638] on link "2" at bounding box center [853, 652] width 25 height 29
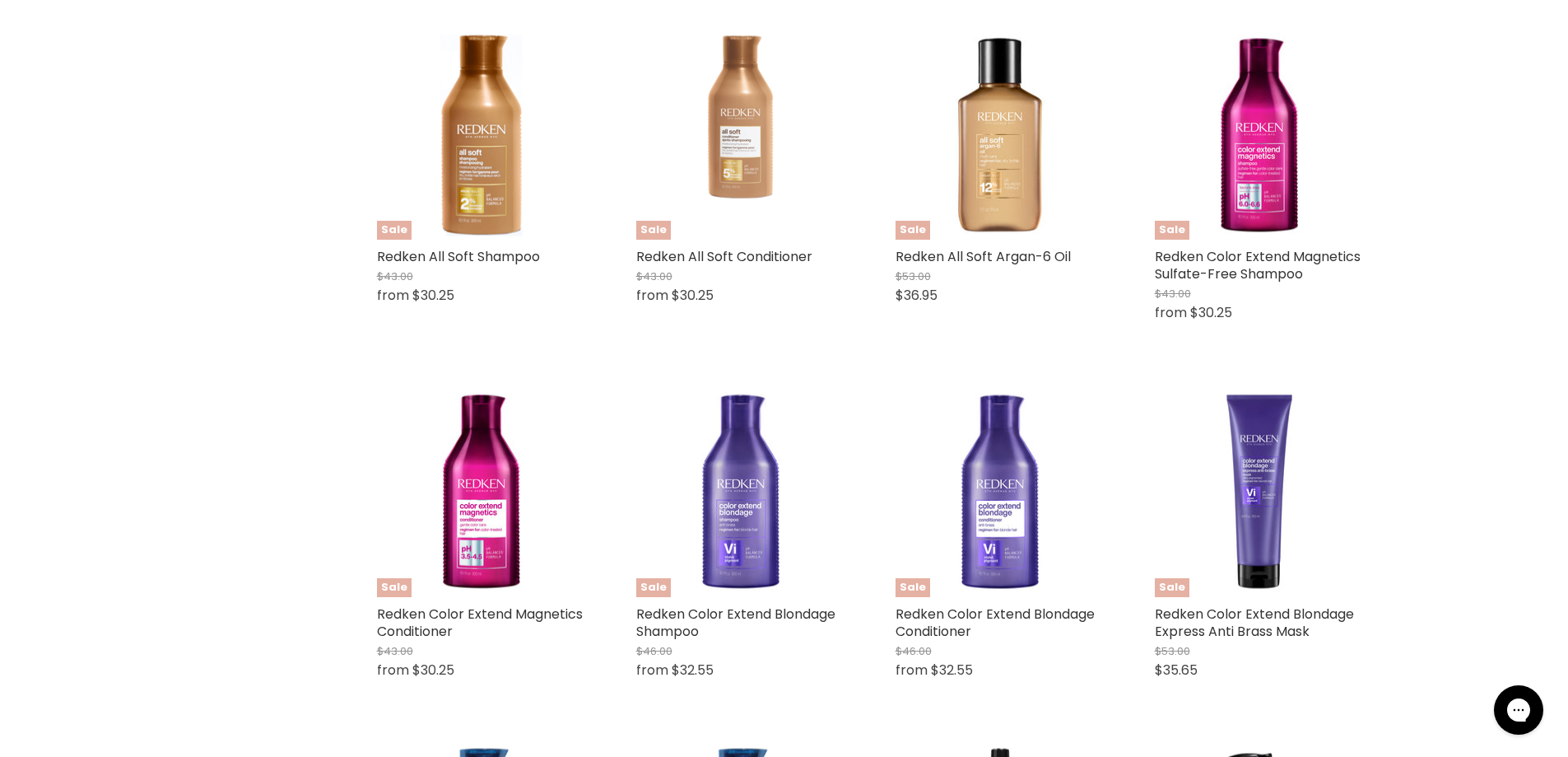
scroll to position [619, 0]
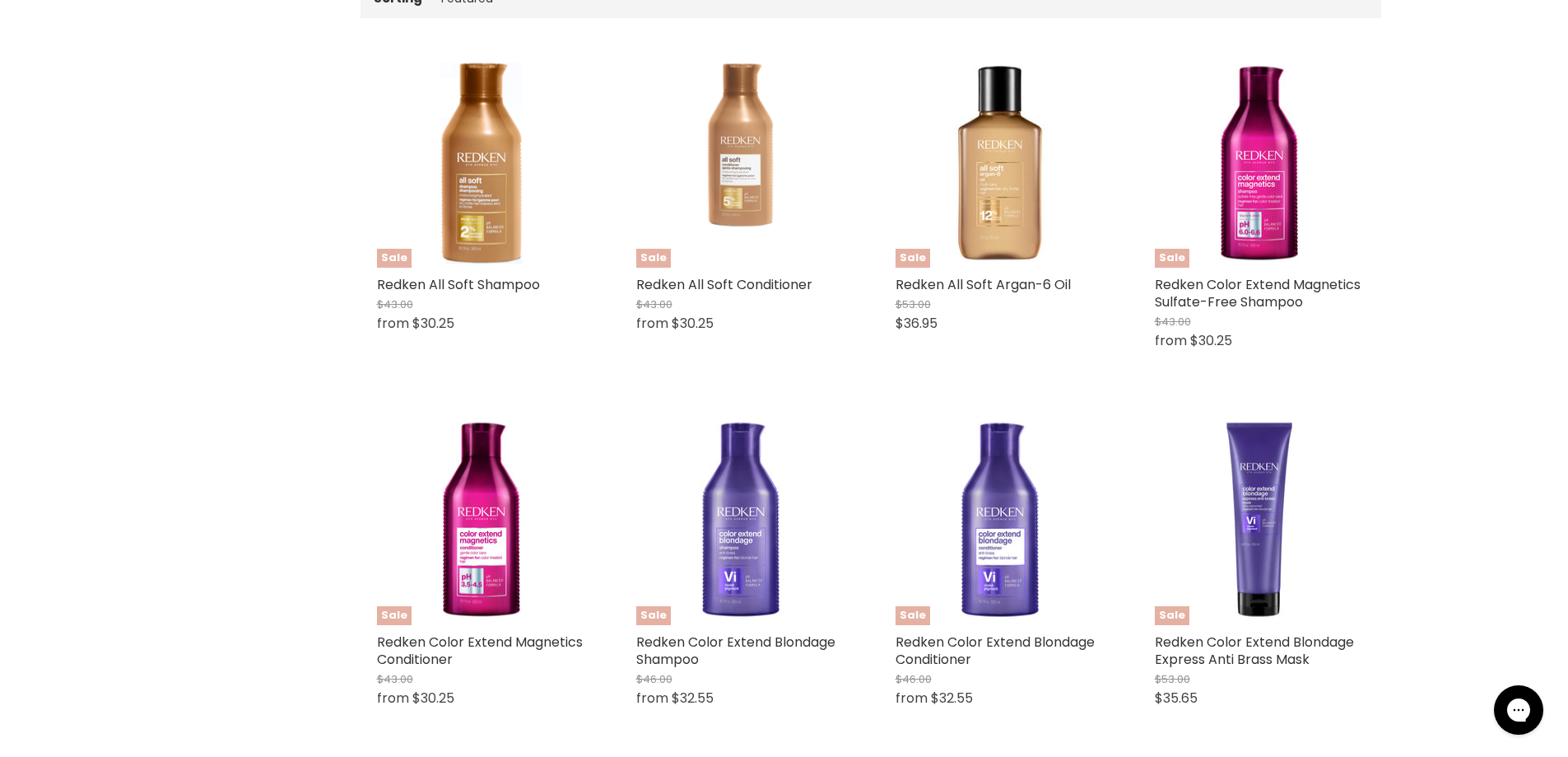
select select "manual"
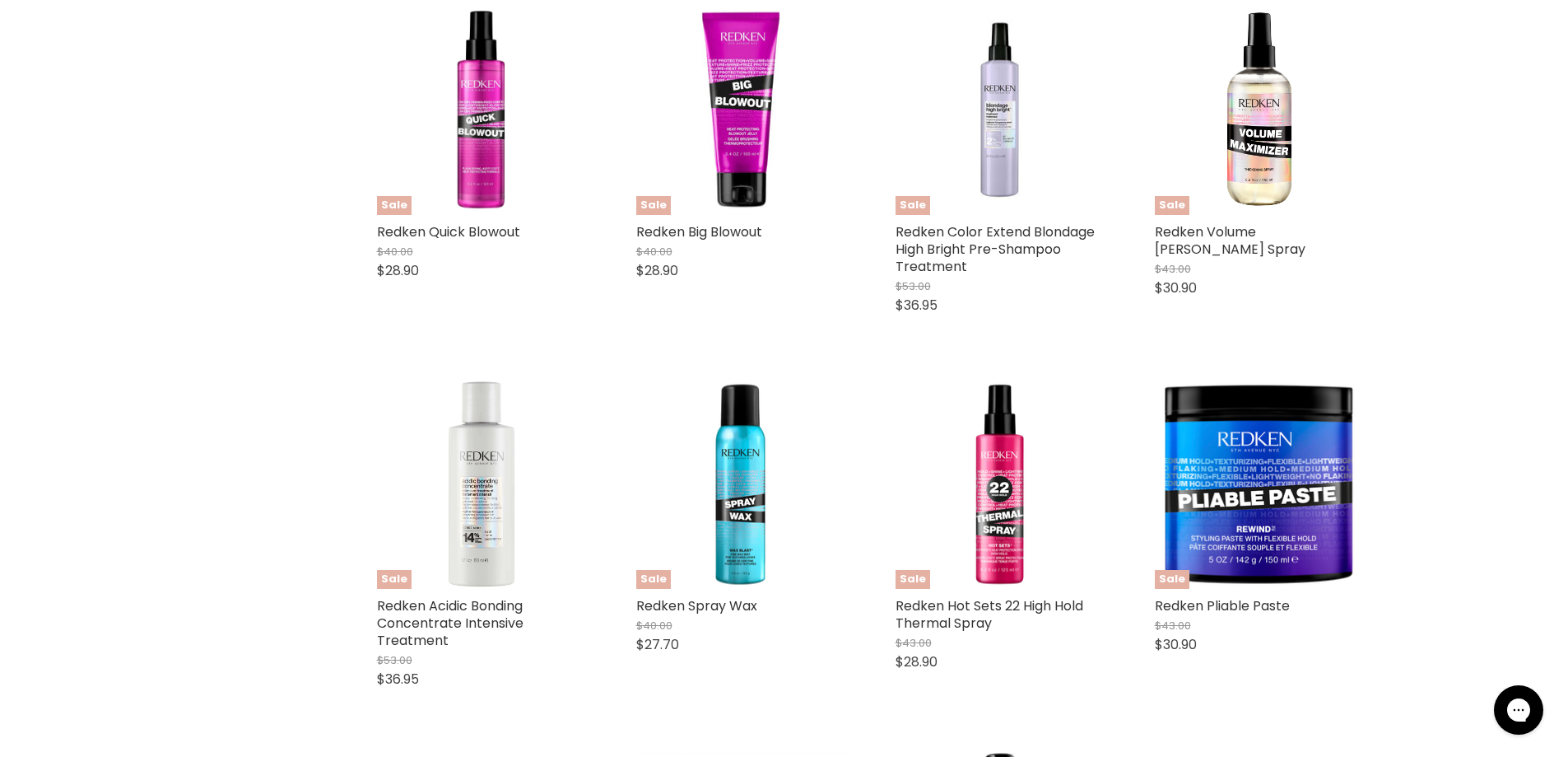
scroll to position [1031, 0]
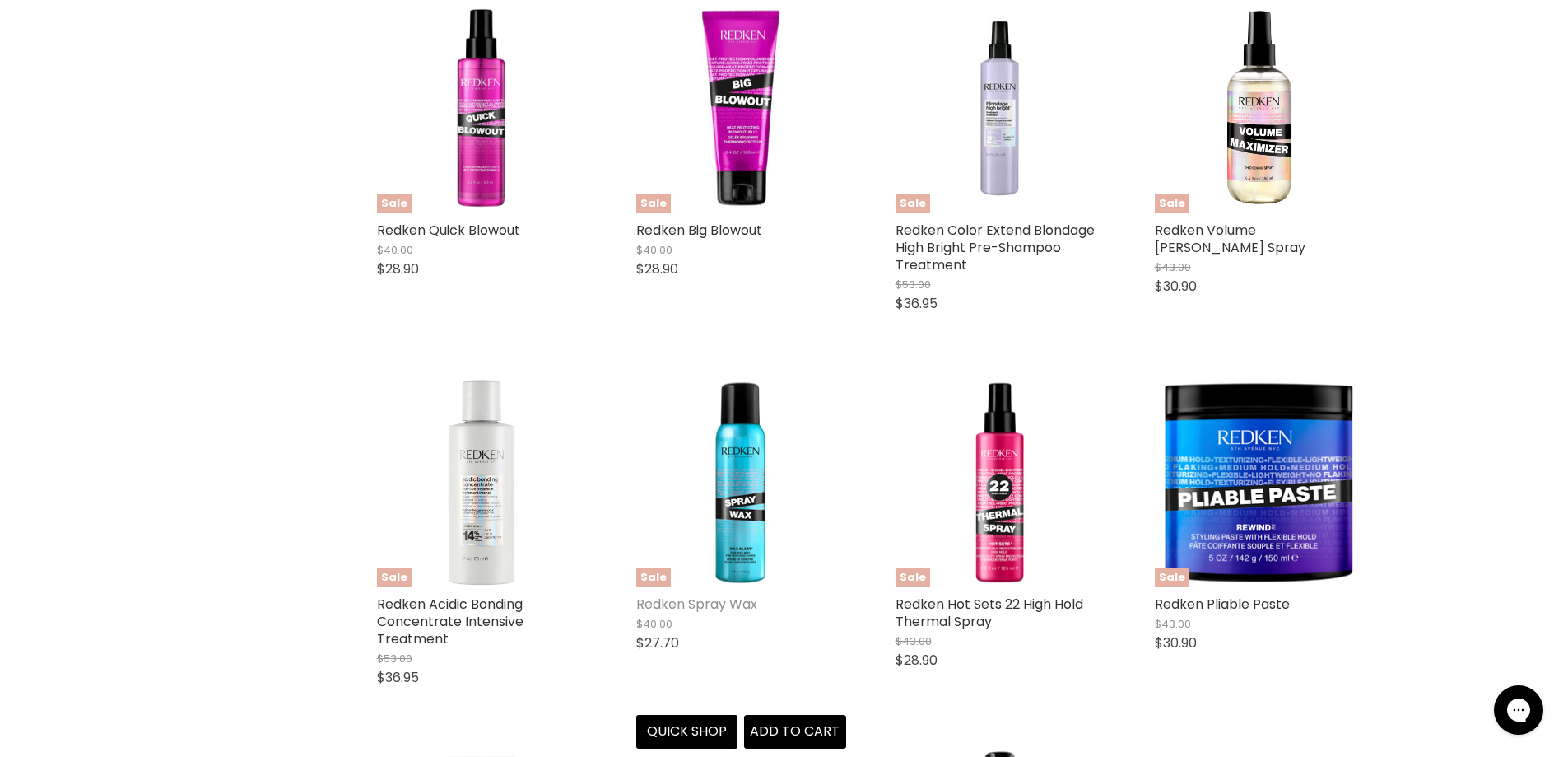
click at [734, 605] on link "Redken Spray Wax" at bounding box center [697, 603] width 121 height 19
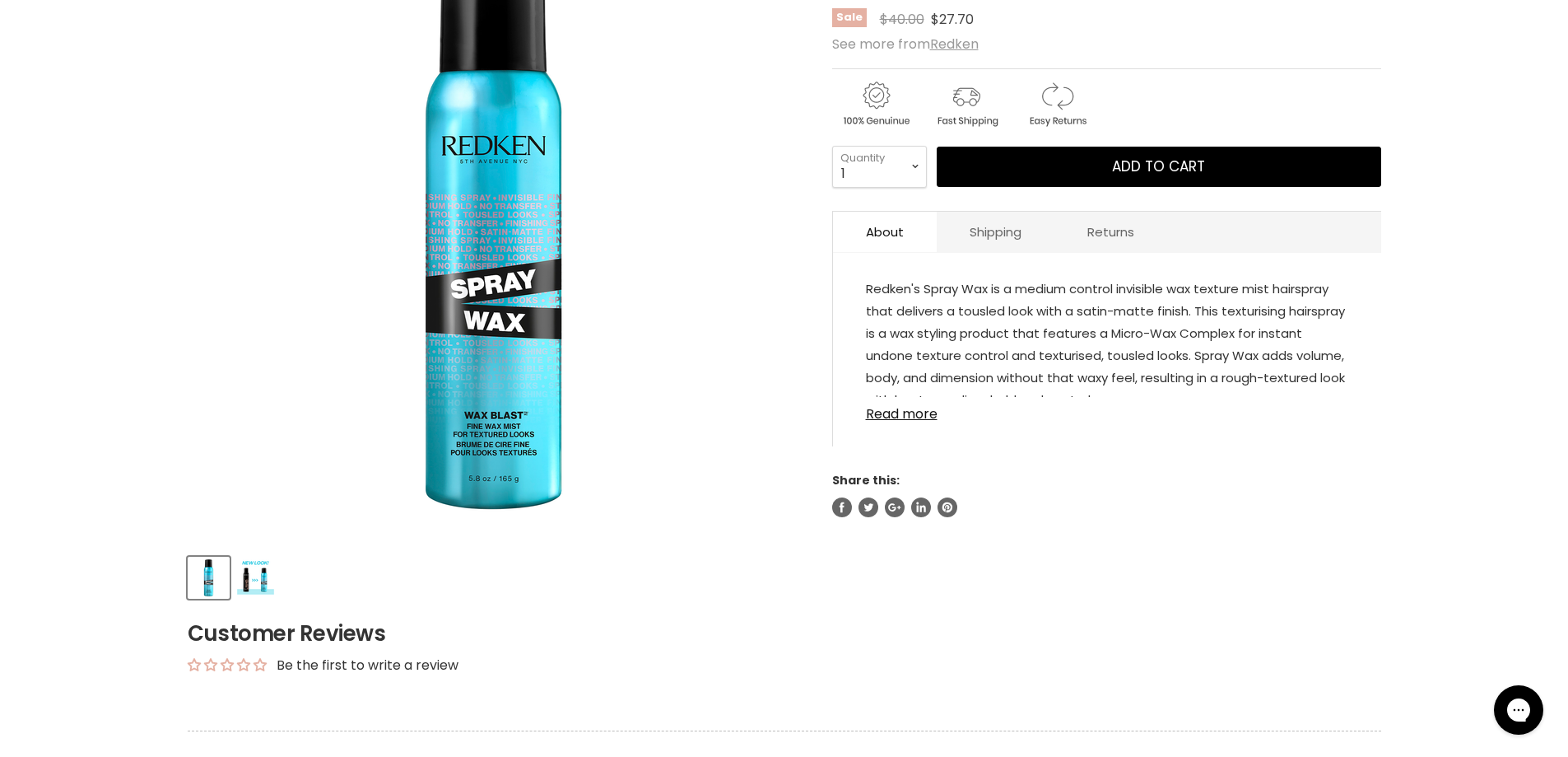
scroll to position [329, 0]
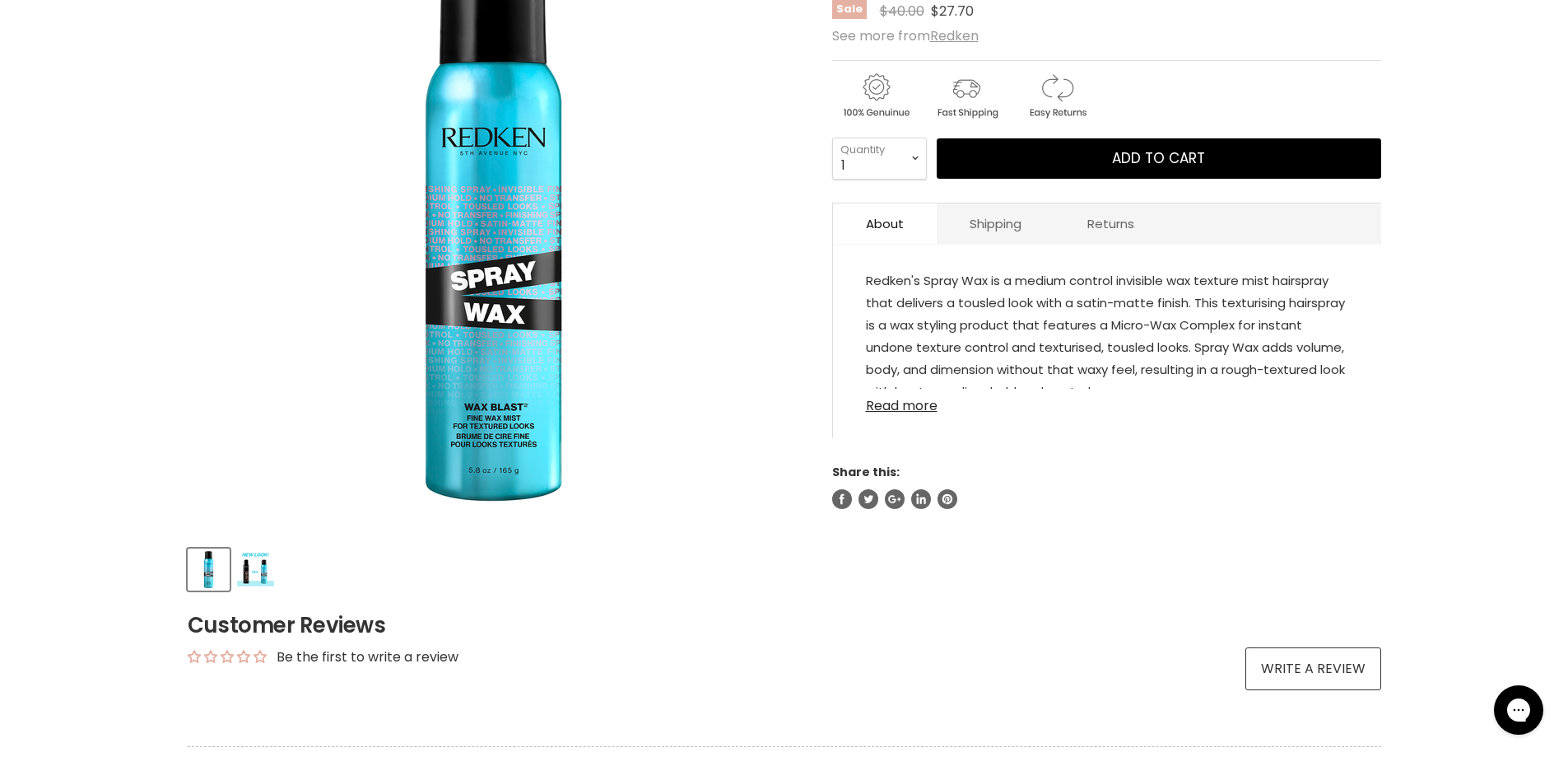
click at [910, 398] on link "Read more" at bounding box center [1107, 401] width 483 height 24
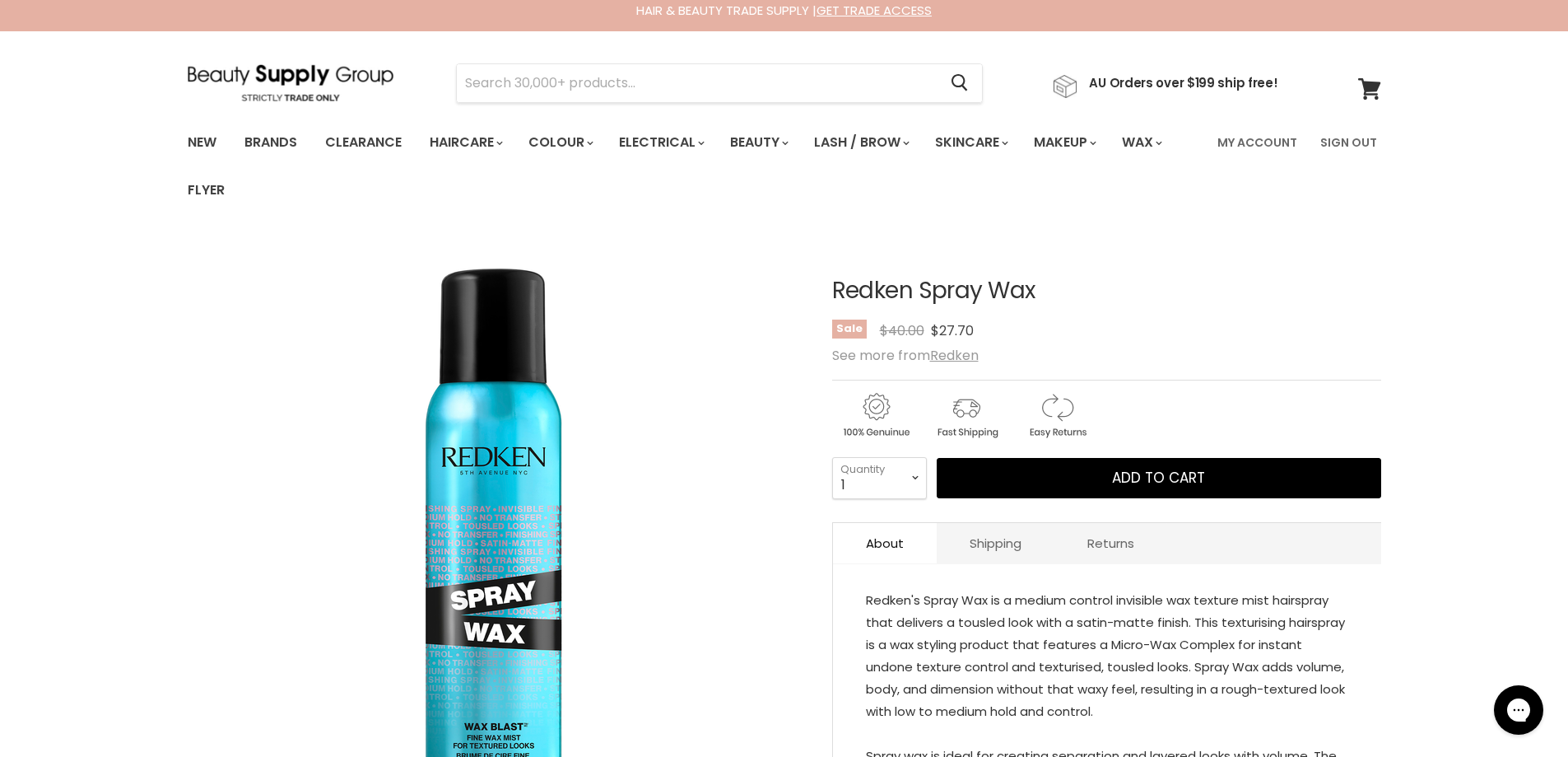
scroll to position [0, 0]
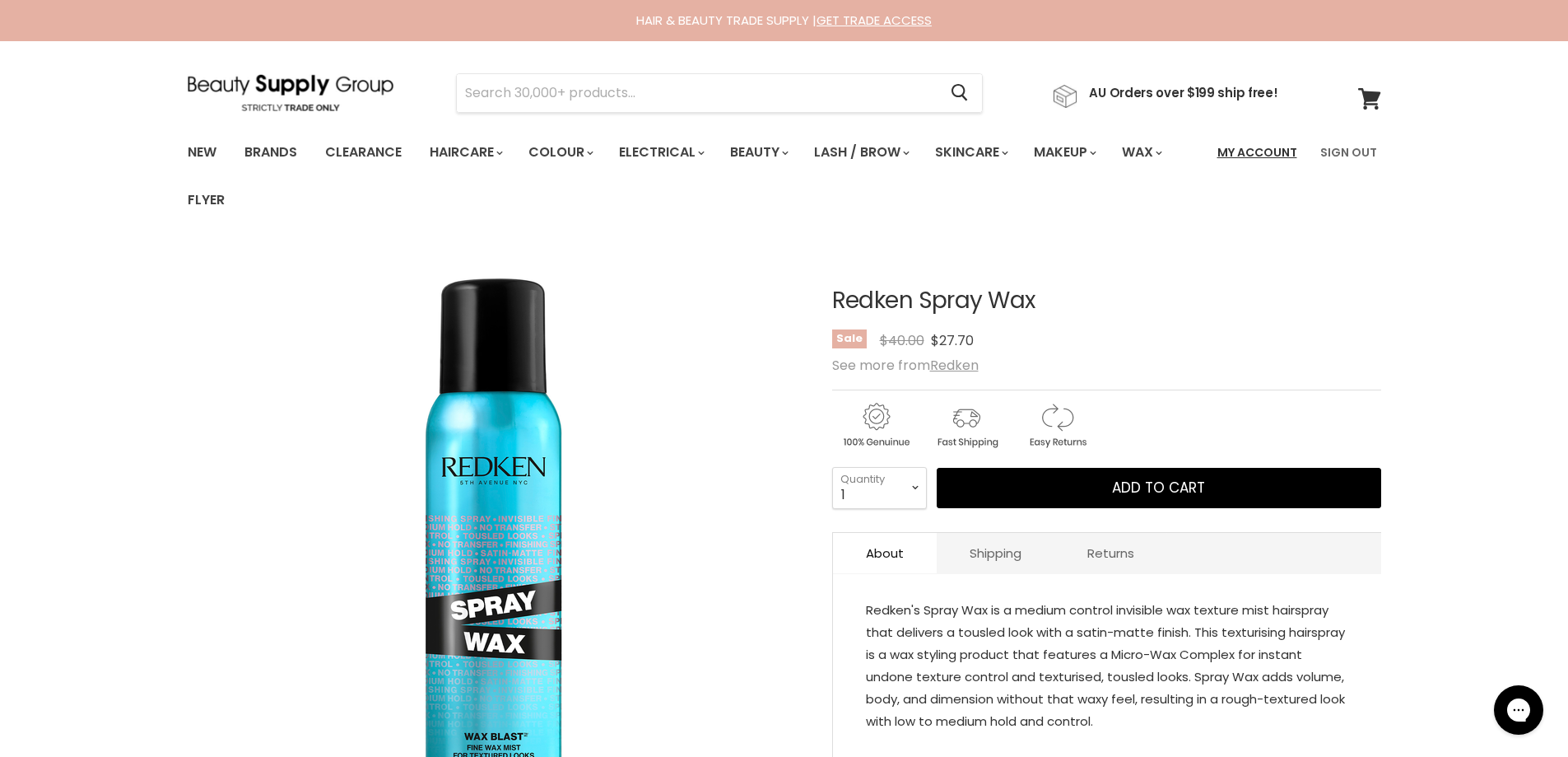
click at [1227, 149] on link "My Account" at bounding box center [1258, 152] width 100 height 34
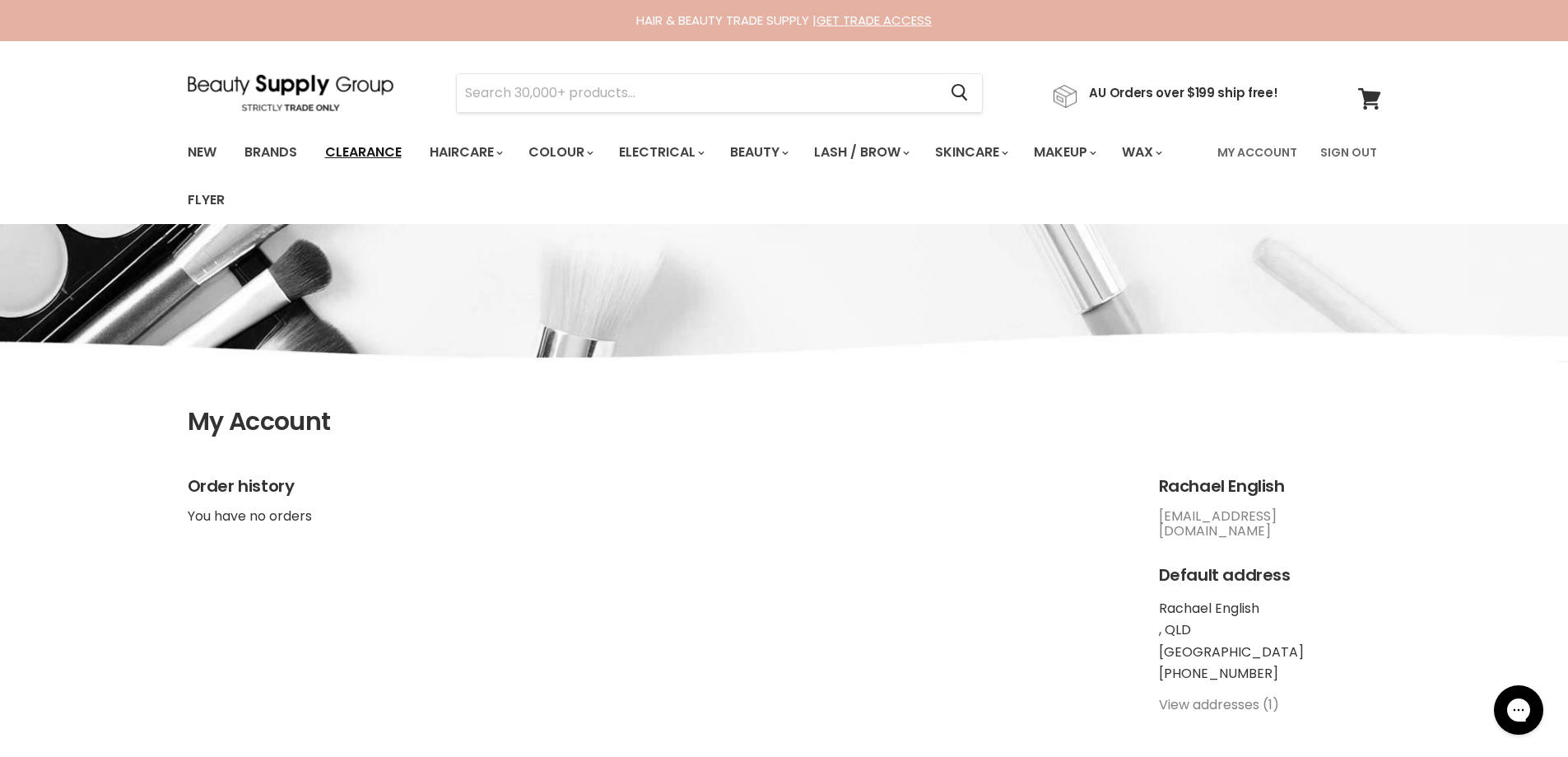
click at [365, 142] on link "Clearance" at bounding box center [363, 152] width 101 height 34
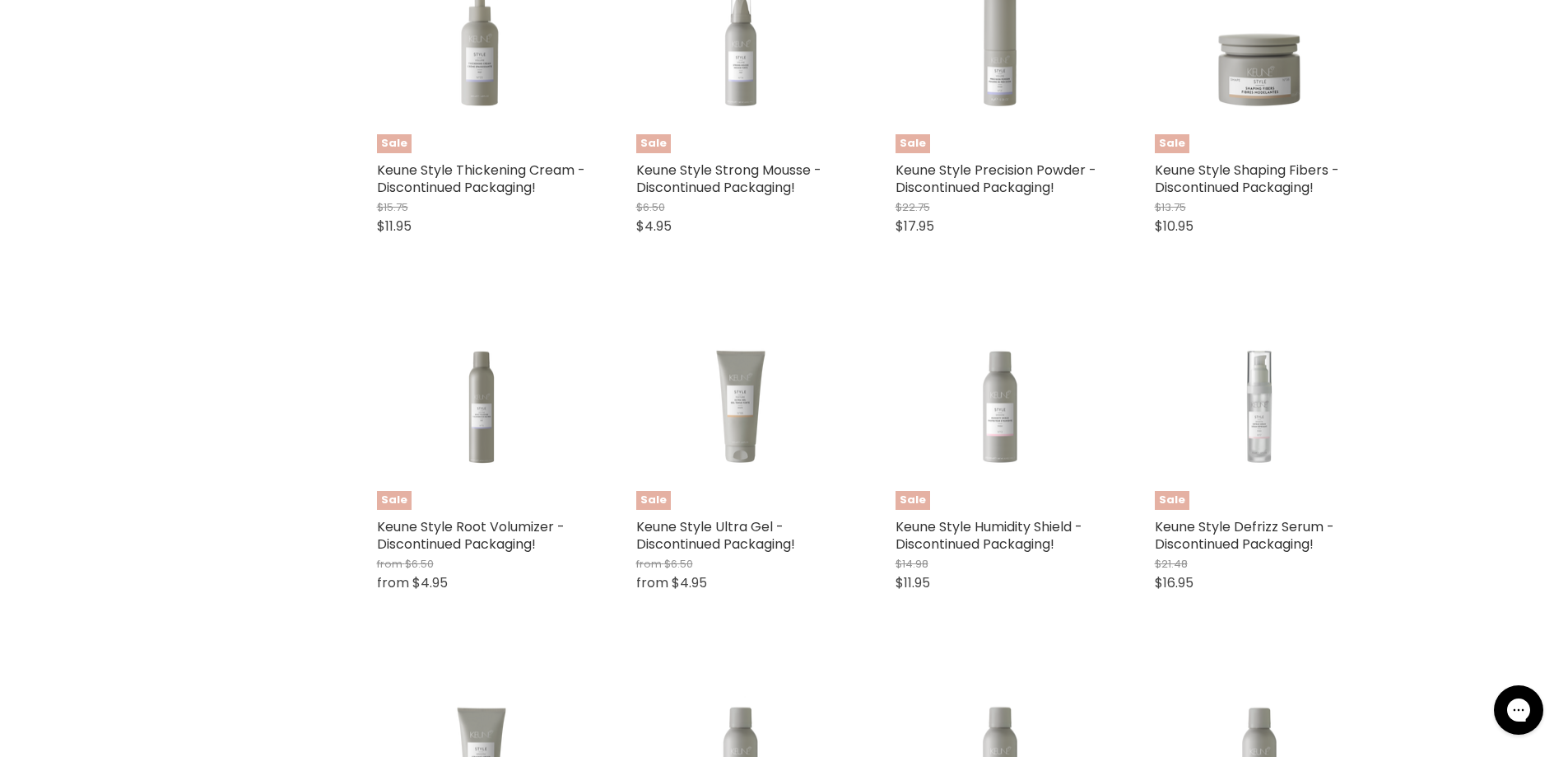
scroll to position [988, 0]
